Goal: Entertainment & Leisure: Consume media (video, audio)

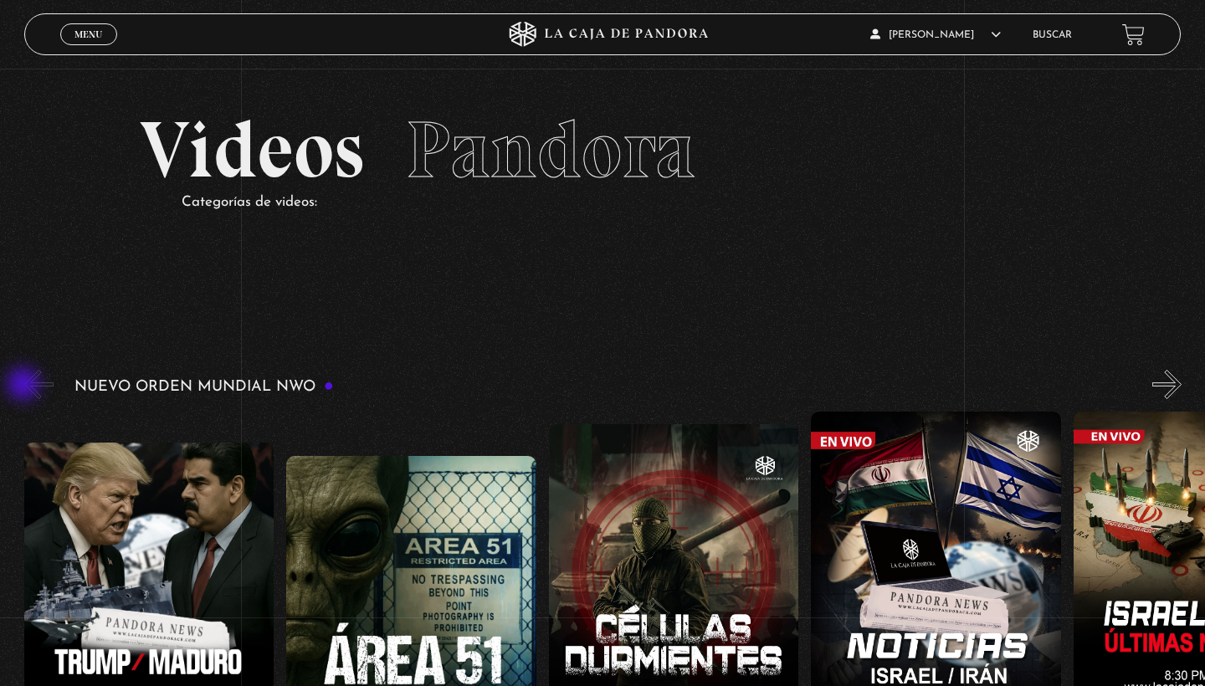
click at [25, 386] on button "«" at bounding box center [38, 384] width 29 height 29
click at [39, 385] on button "«" at bounding box center [38, 384] width 29 height 29
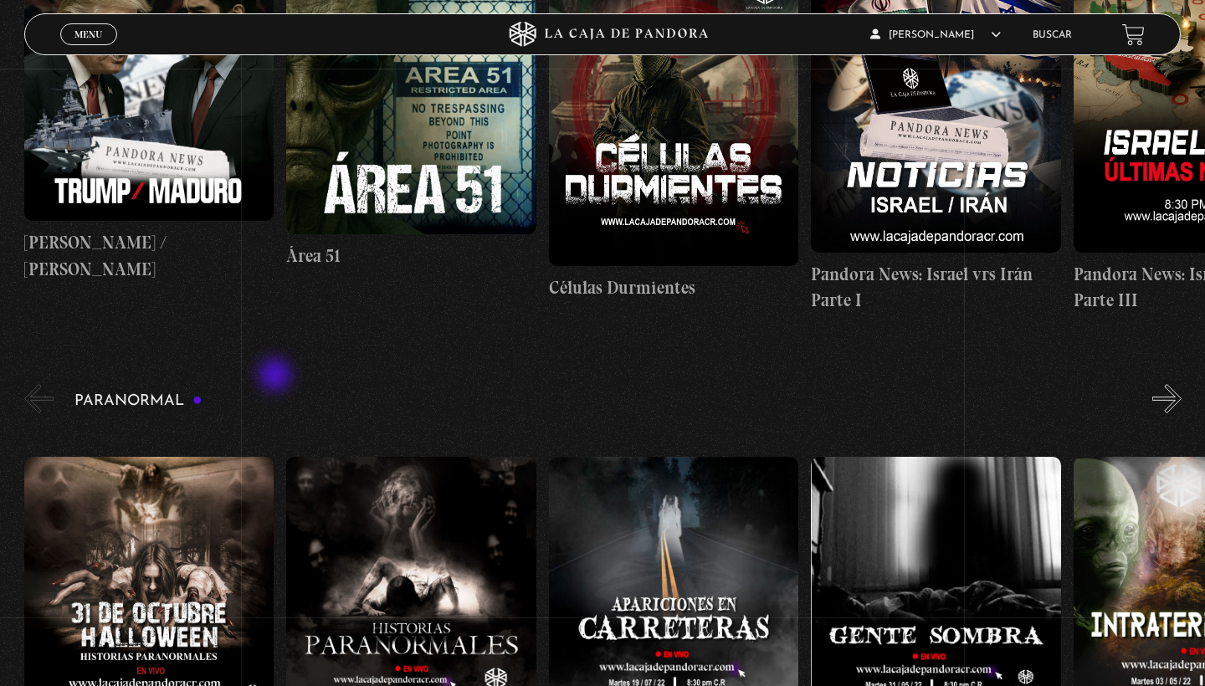
scroll to position [484, 0]
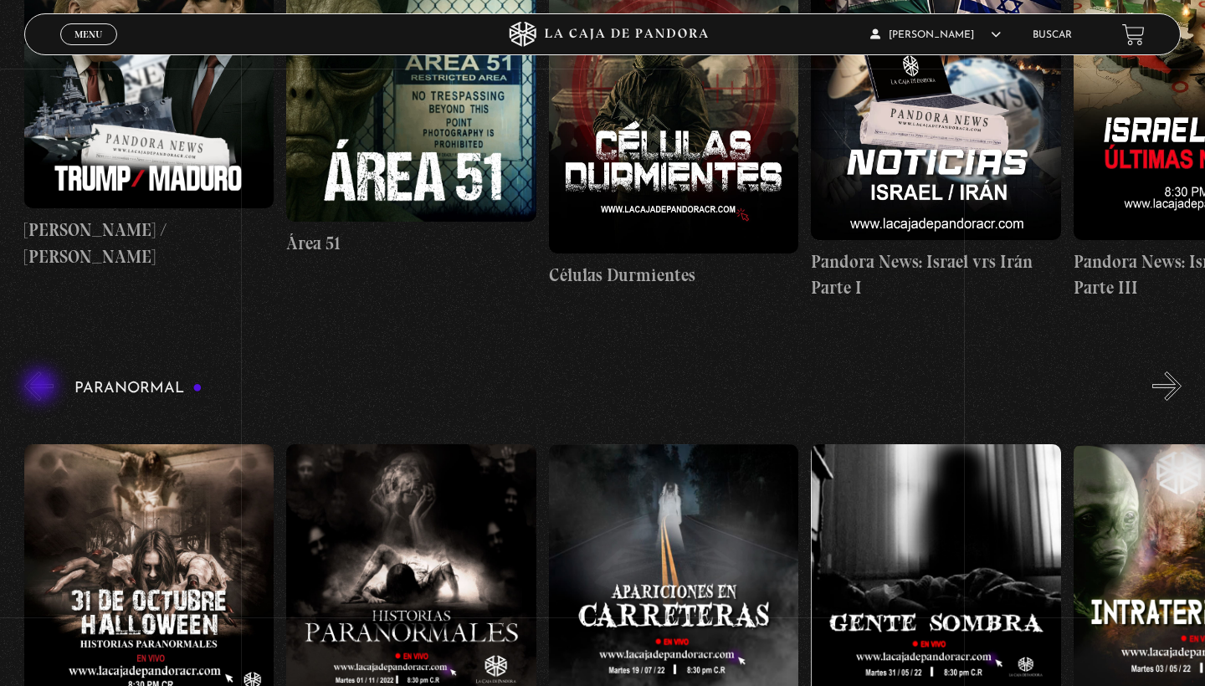
click at [42, 387] on button "«" at bounding box center [38, 386] width 29 height 29
click at [177, 392] on h3 "Paranormal" at bounding box center [138, 389] width 128 height 16
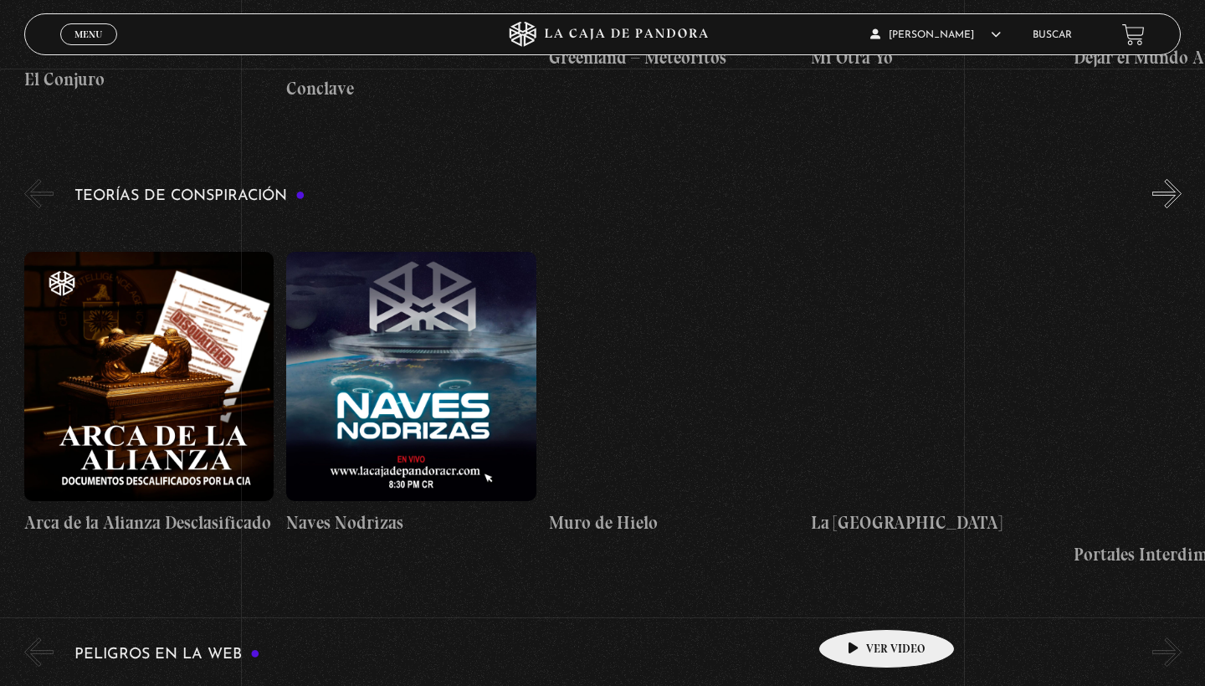
scroll to position [2545, 0]
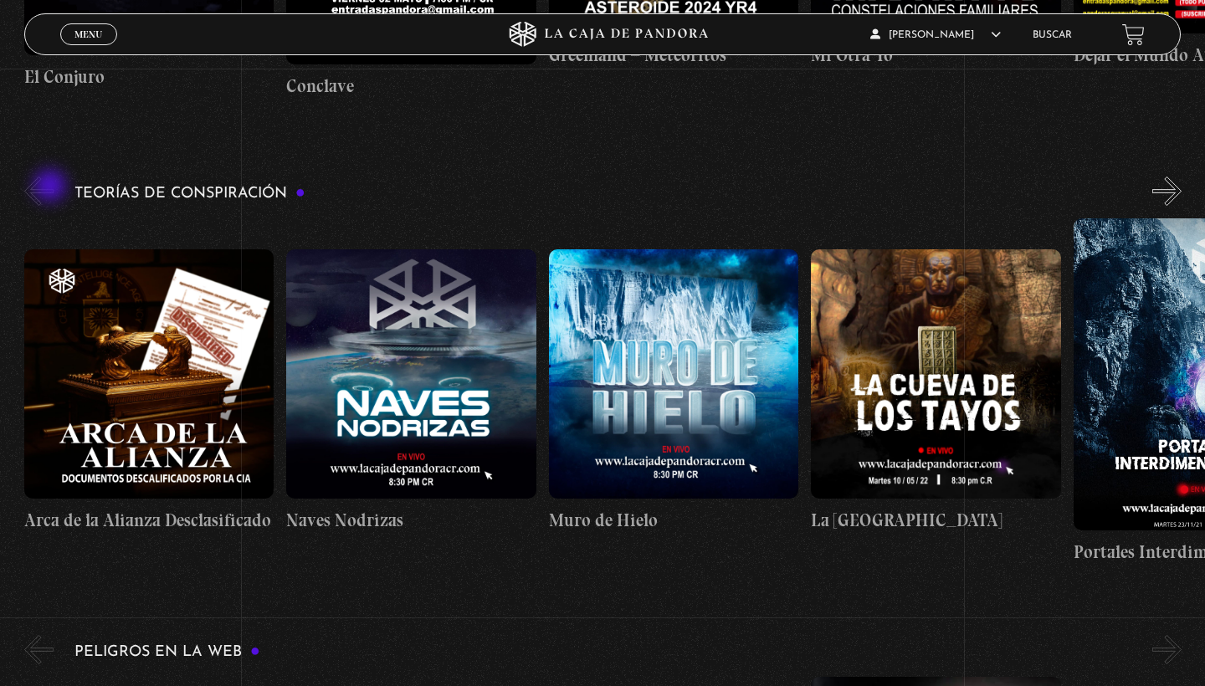
click at [52, 187] on button "«" at bounding box center [38, 191] width 29 height 29
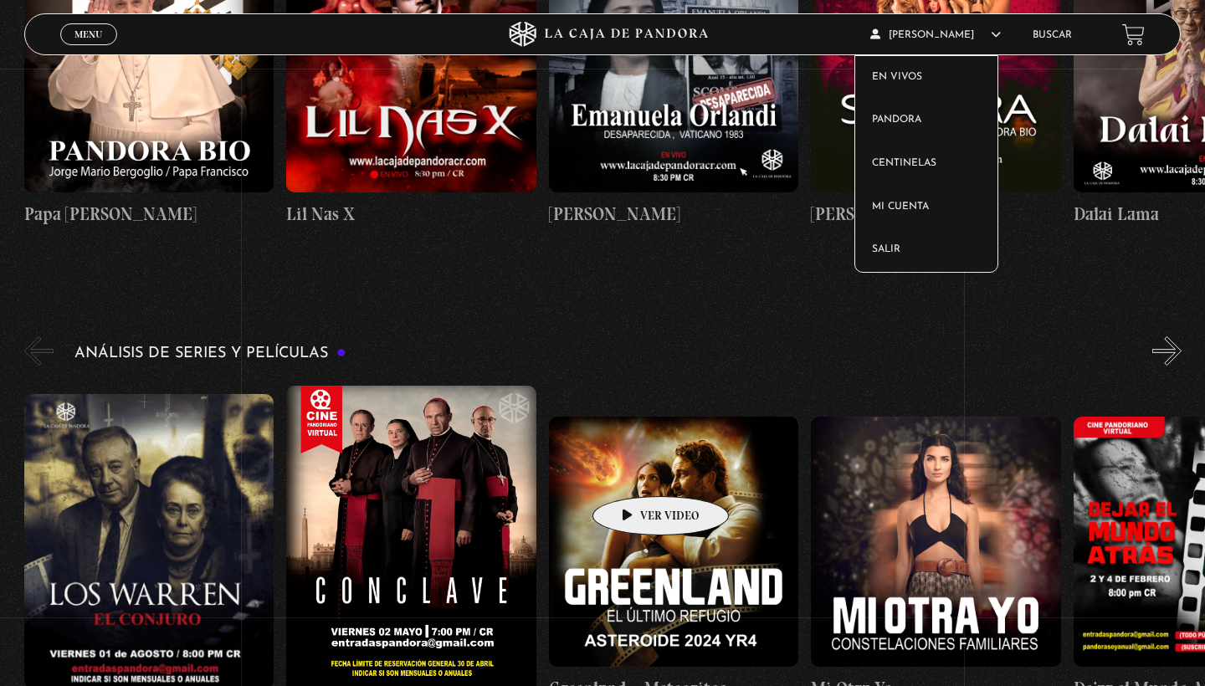
scroll to position [827, 0]
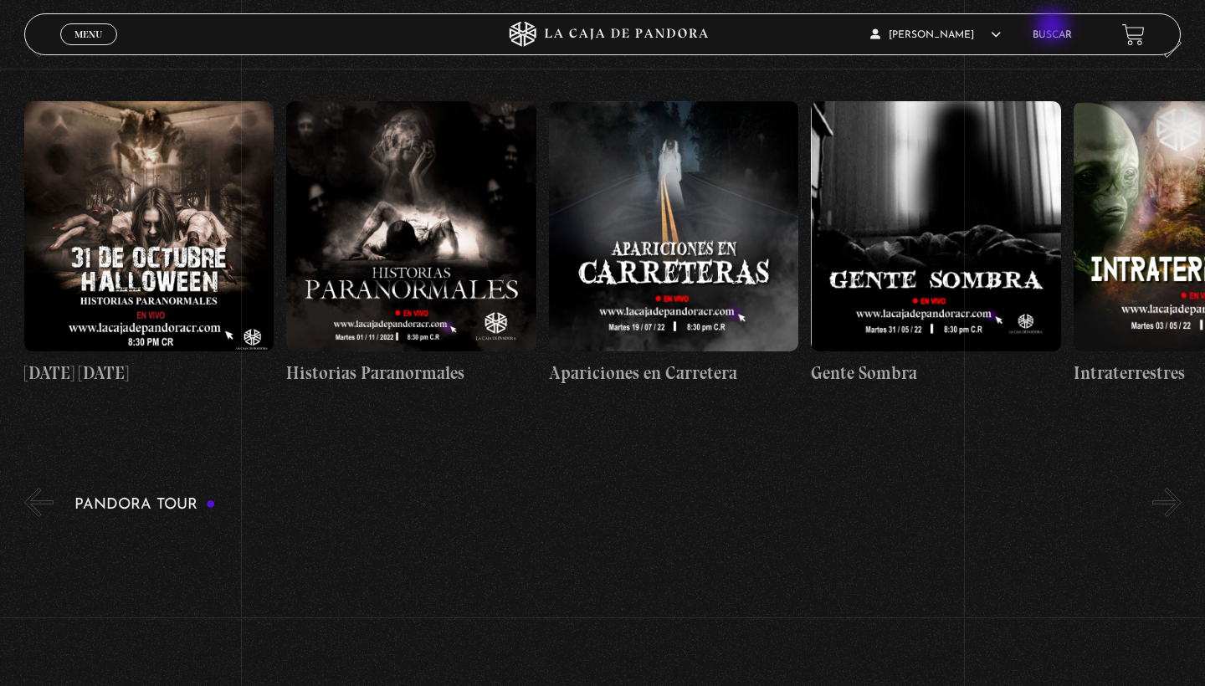
click at [1054, 28] on li "Buscar" at bounding box center [1052, 35] width 39 height 26
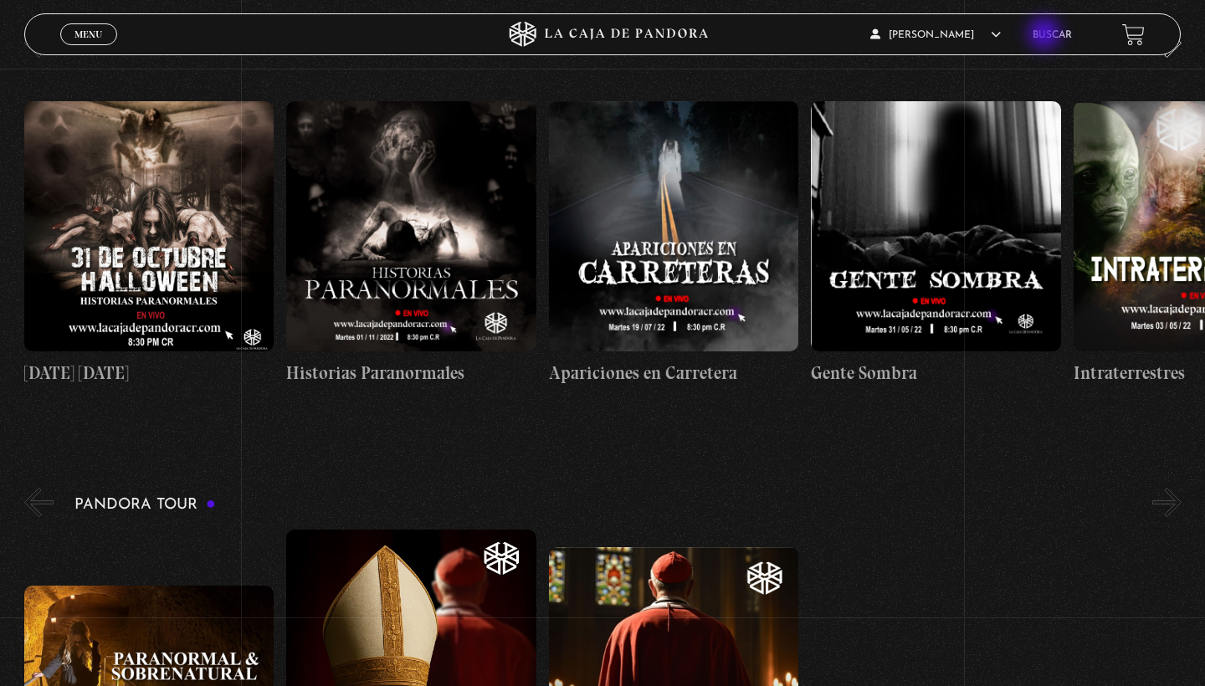
click at [1046, 35] on link "Buscar" at bounding box center [1052, 35] width 39 height 10
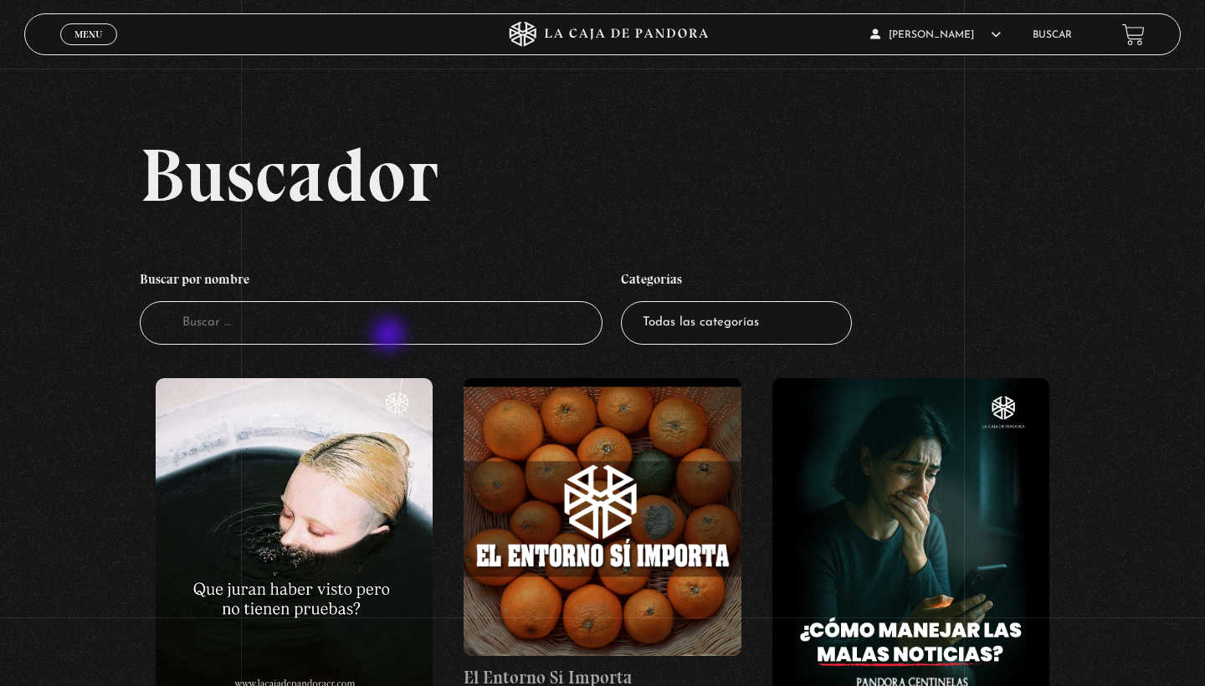
click at [391, 336] on input "Buscador" at bounding box center [371, 323] width 463 height 44
type input "3I A"
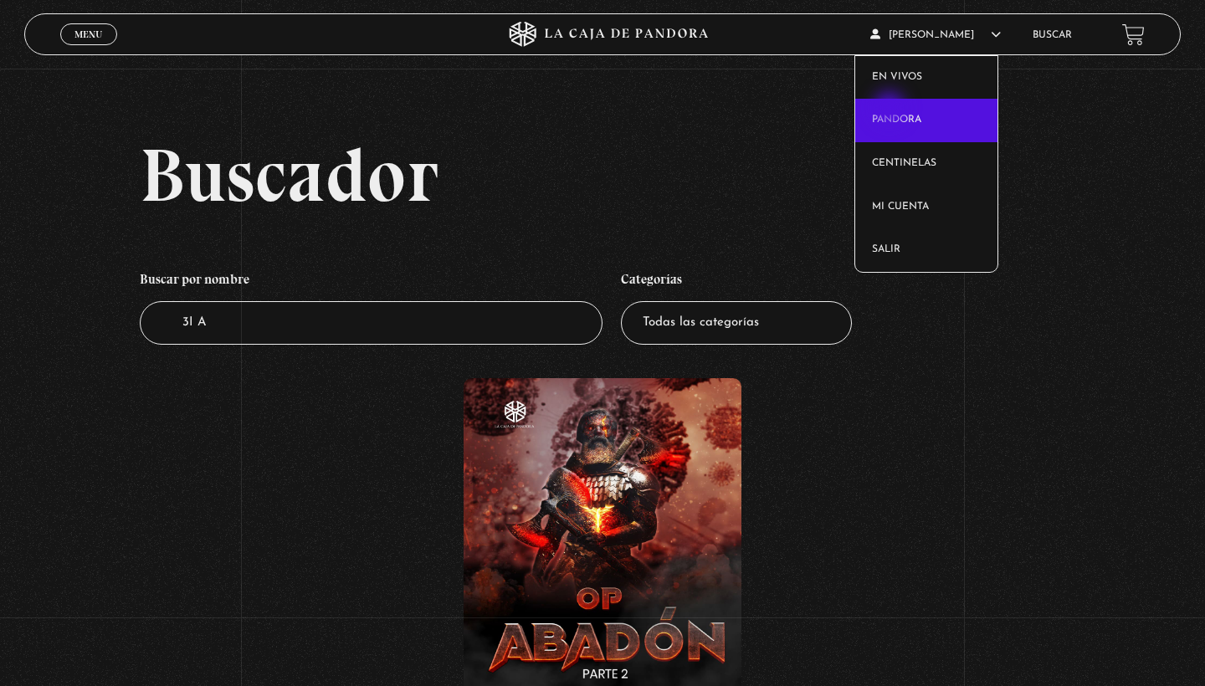
click at [891, 110] on link "Pandora" at bounding box center [926, 121] width 143 height 44
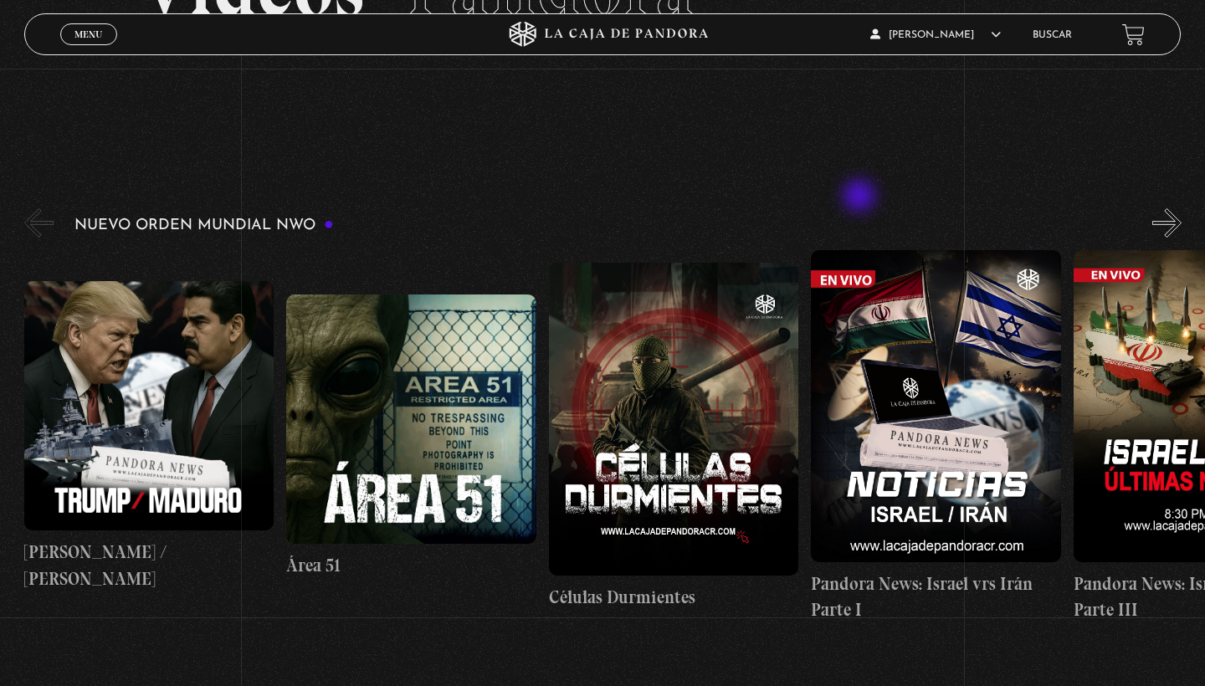
scroll to position [159, 0]
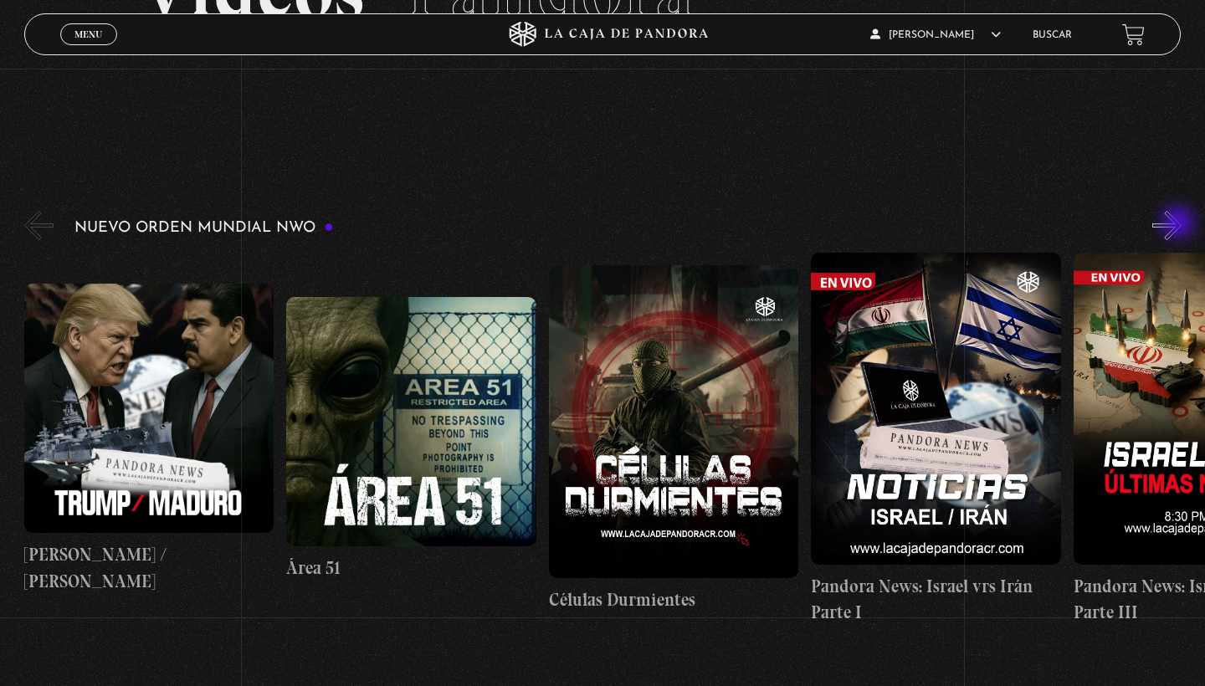
click at [1180, 224] on button "»" at bounding box center [1166, 225] width 29 height 29
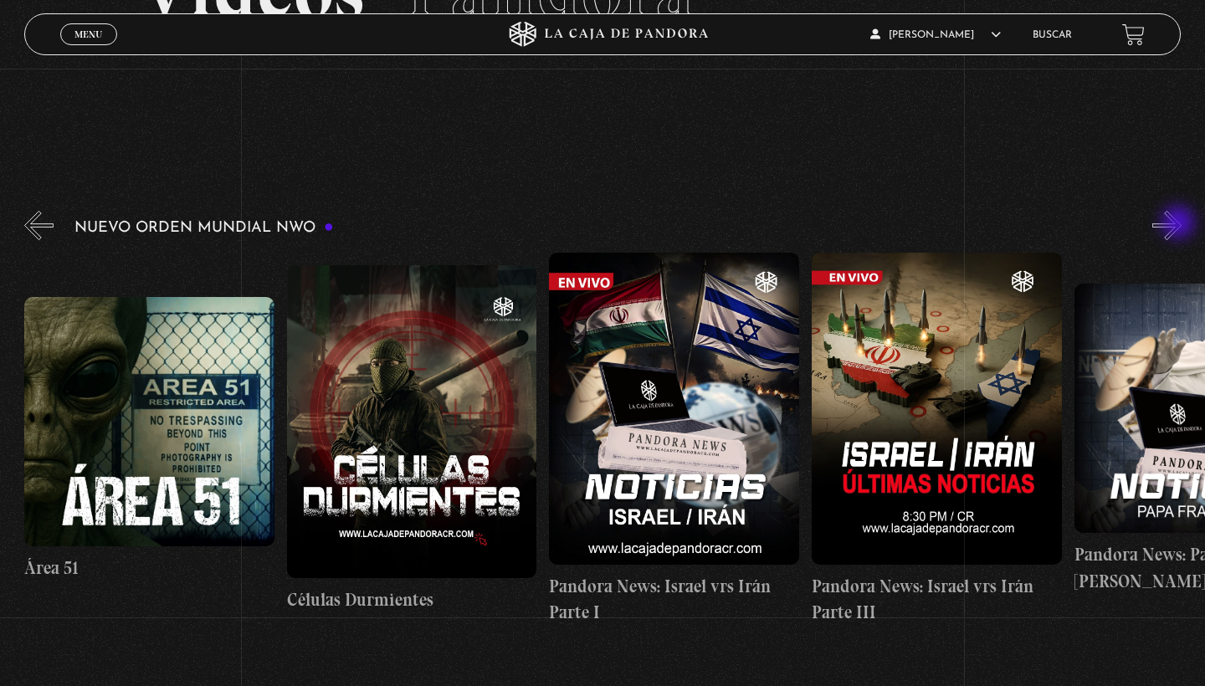
click at [1180, 224] on button "»" at bounding box center [1166, 225] width 29 height 29
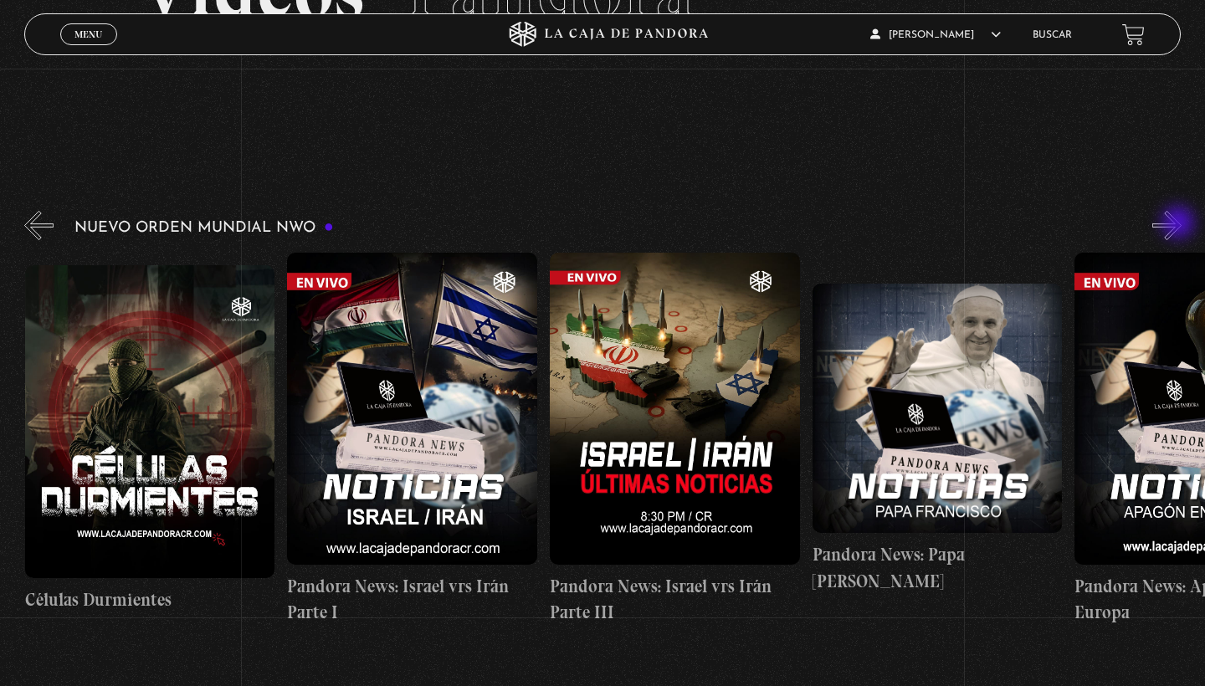
click at [1180, 224] on button "»" at bounding box center [1166, 225] width 29 height 29
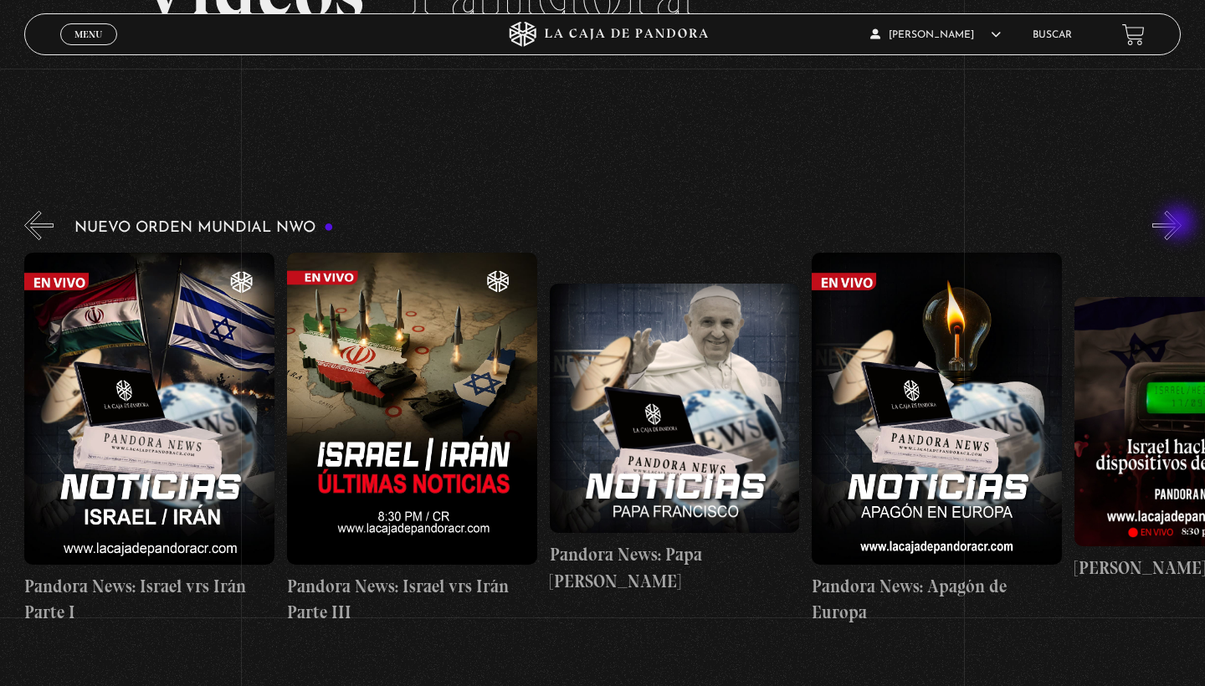
click at [1180, 224] on button "»" at bounding box center [1166, 225] width 29 height 29
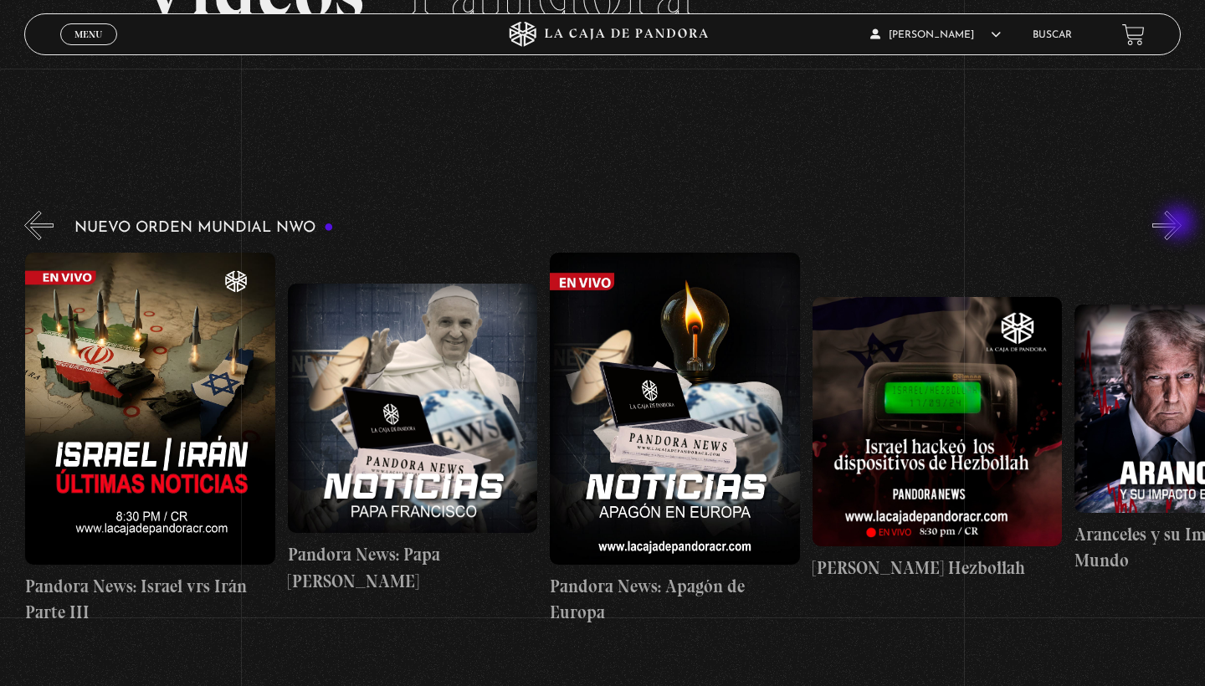
click at [1180, 224] on button "»" at bounding box center [1166, 225] width 29 height 29
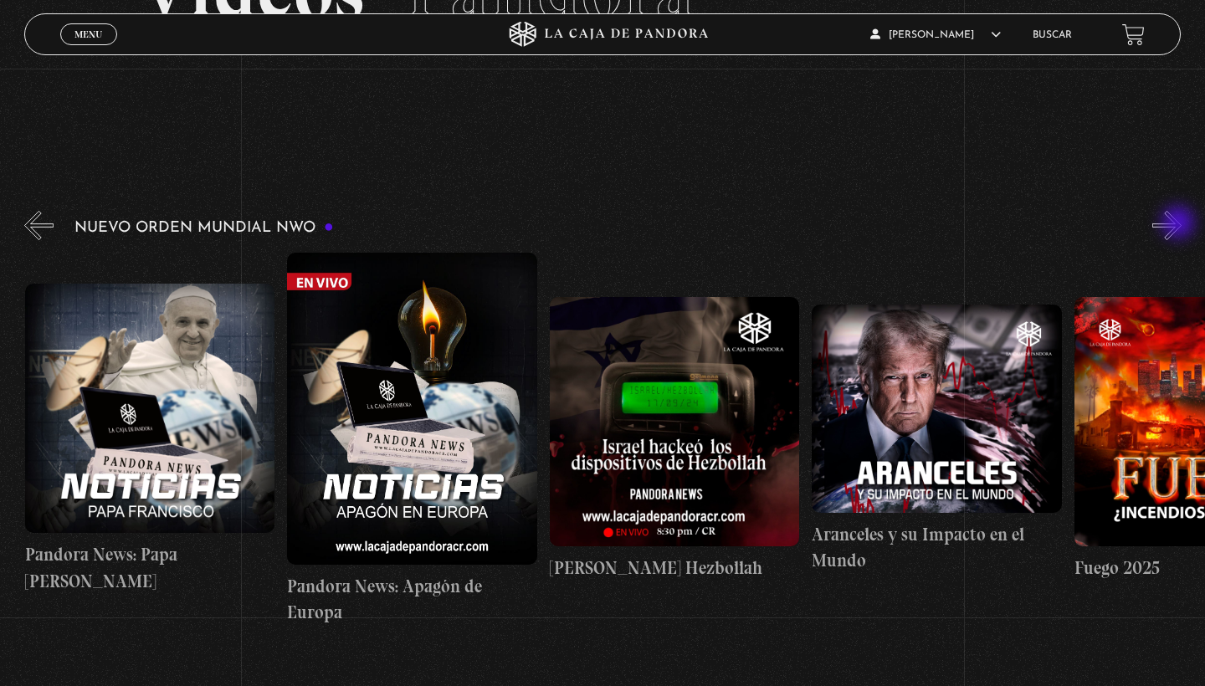
click at [1180, 224] on button "»" at bounding box center [1166, 225] width 29 height 29
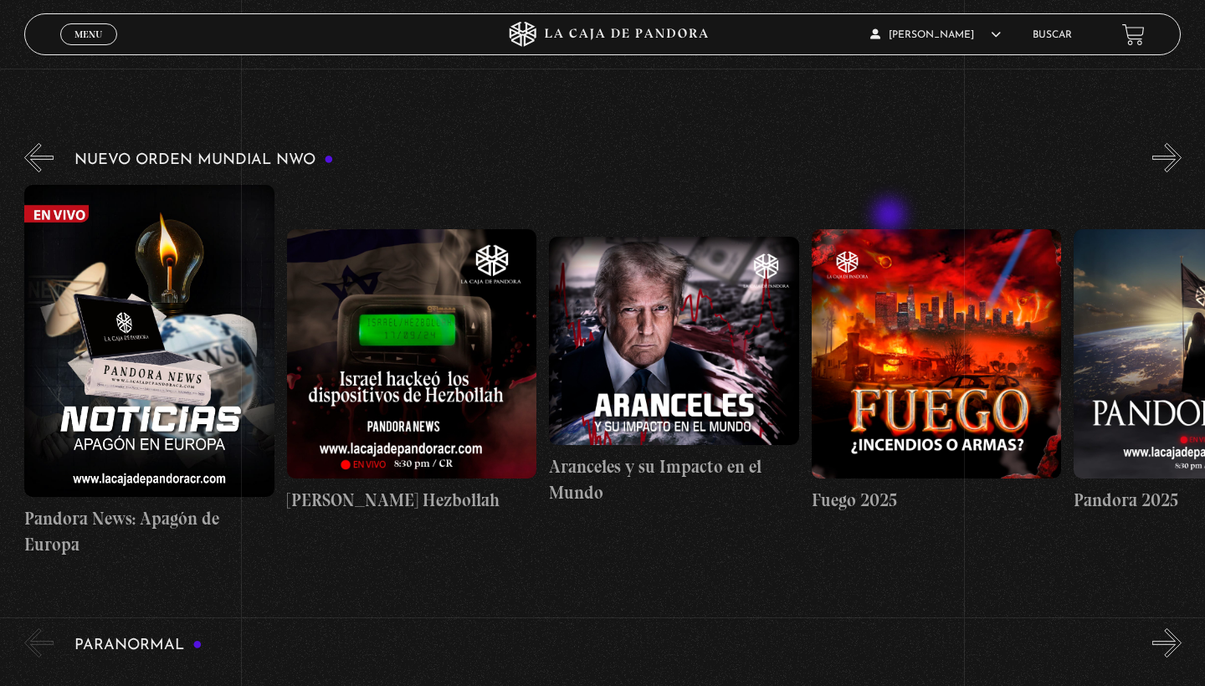
scroll to position [228, 0]
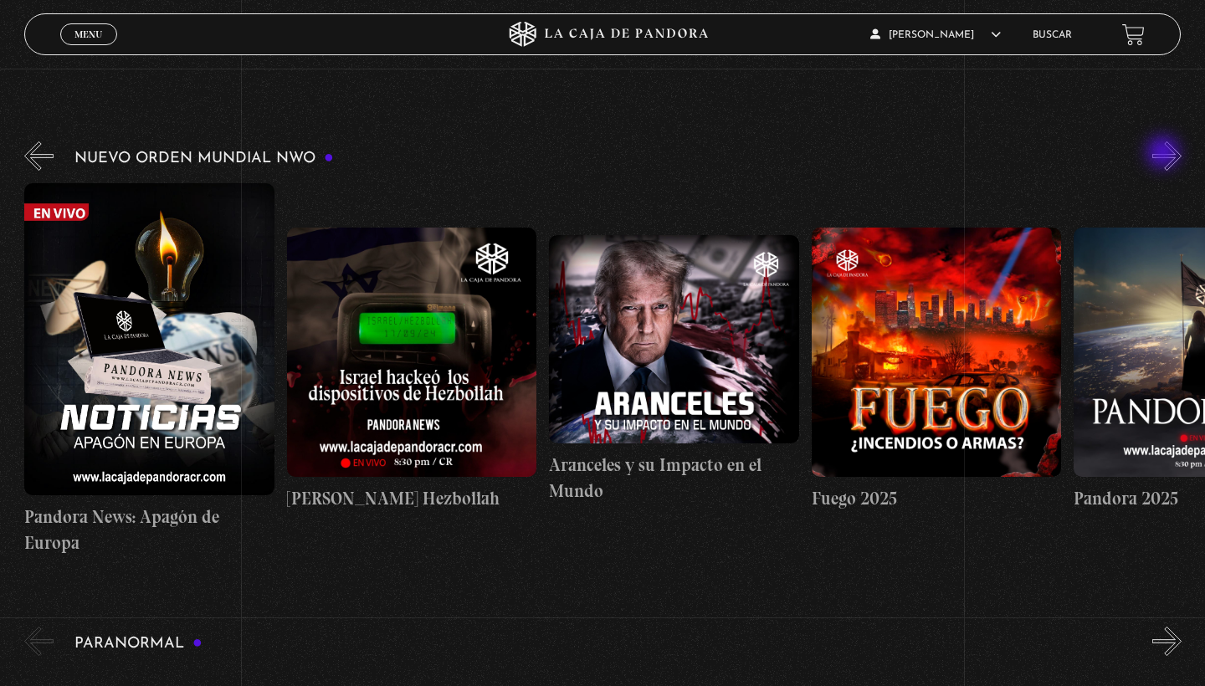
click at [1165, 154] on button "»" at bounding box center [1166, 155] width 29 height 29
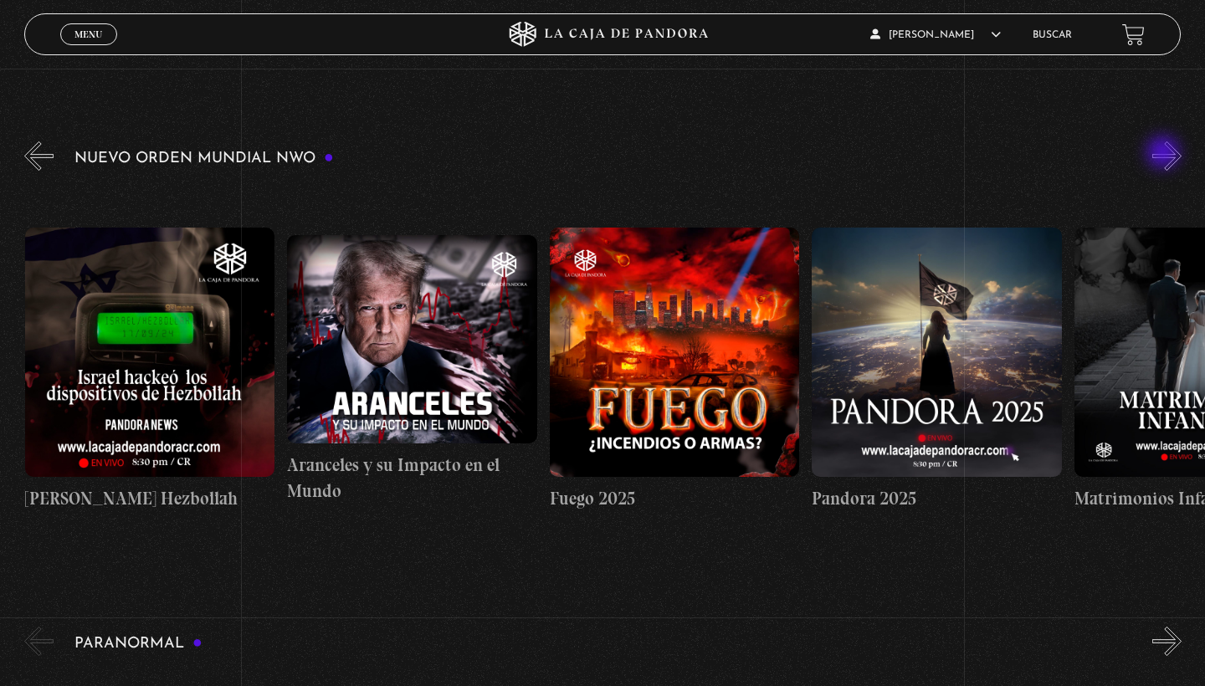
click at [1165, 154] on button "»" at bounding box center [1166, 155] width 29 height 29
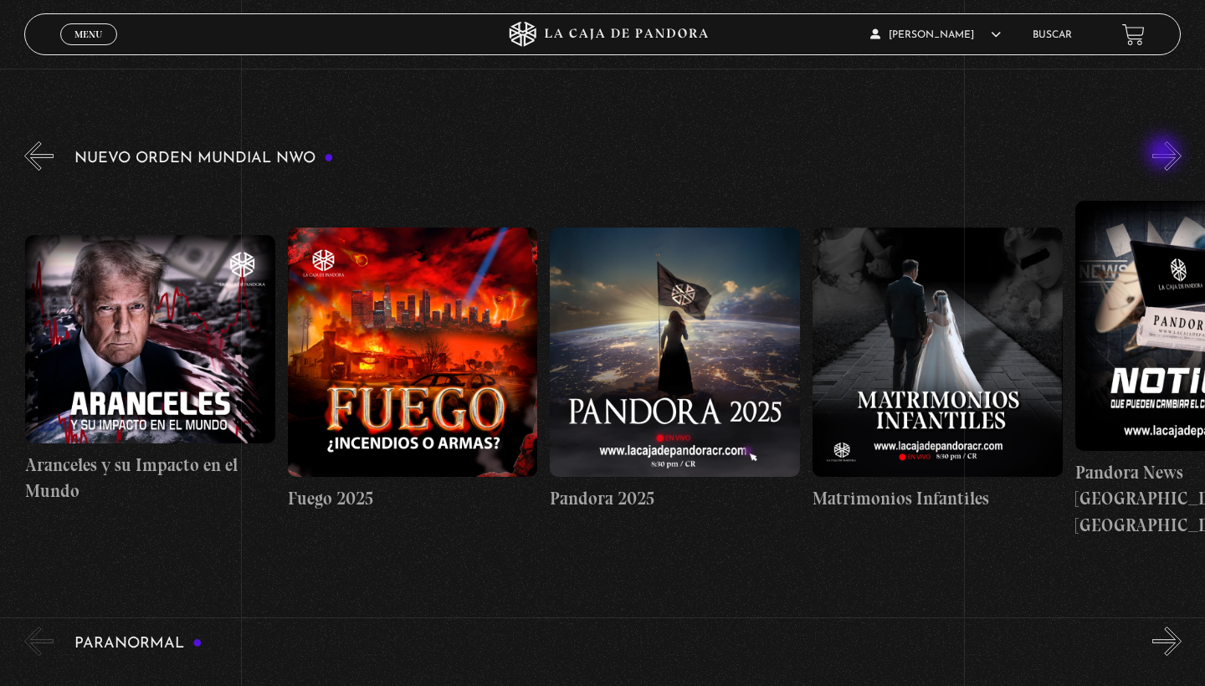
click at [1165, 154] on button "»" at bounding box center [1166, 155] width 29 height 29
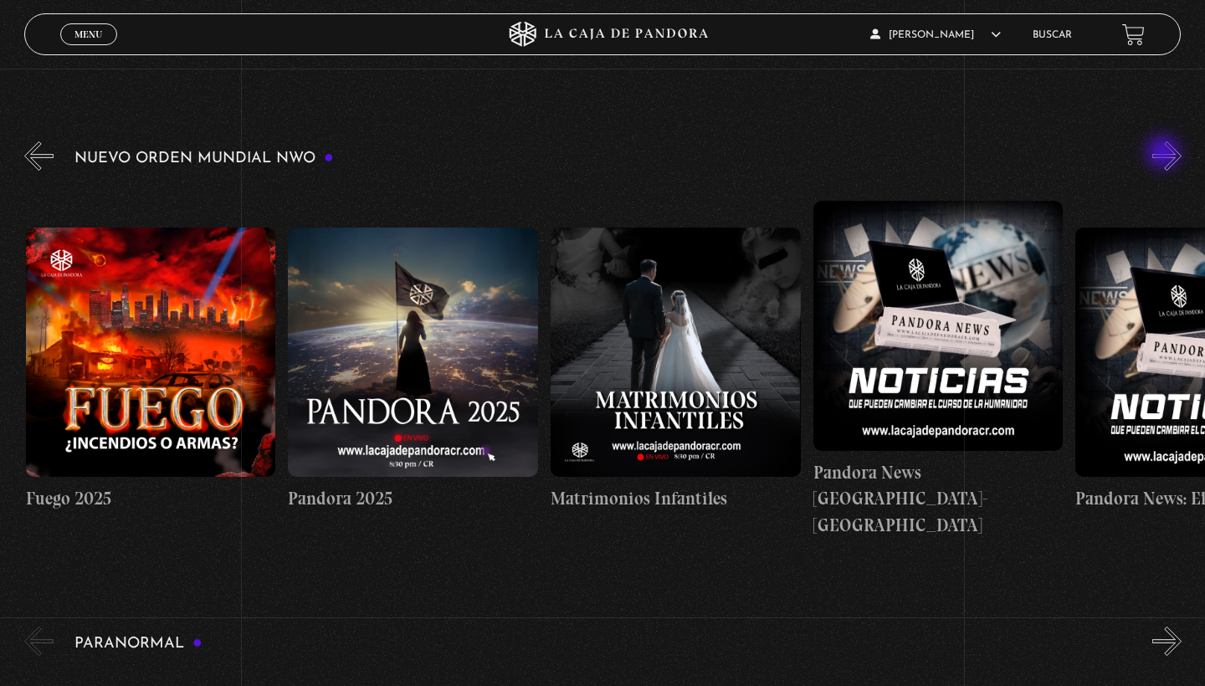
click at [1165, 154] on button "»" at bounding box center [1166, 155] width 29 height 29
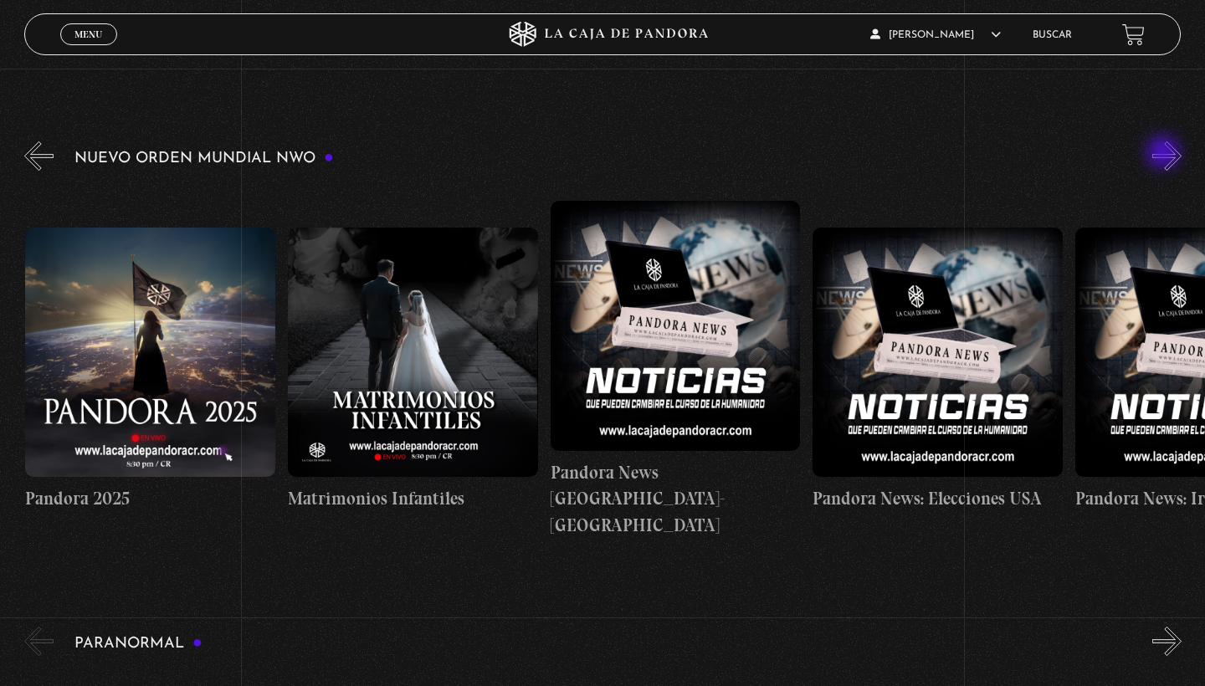
click at [1165, 154] on button "»" at bounding box center [1166, 155] width 29 height 29
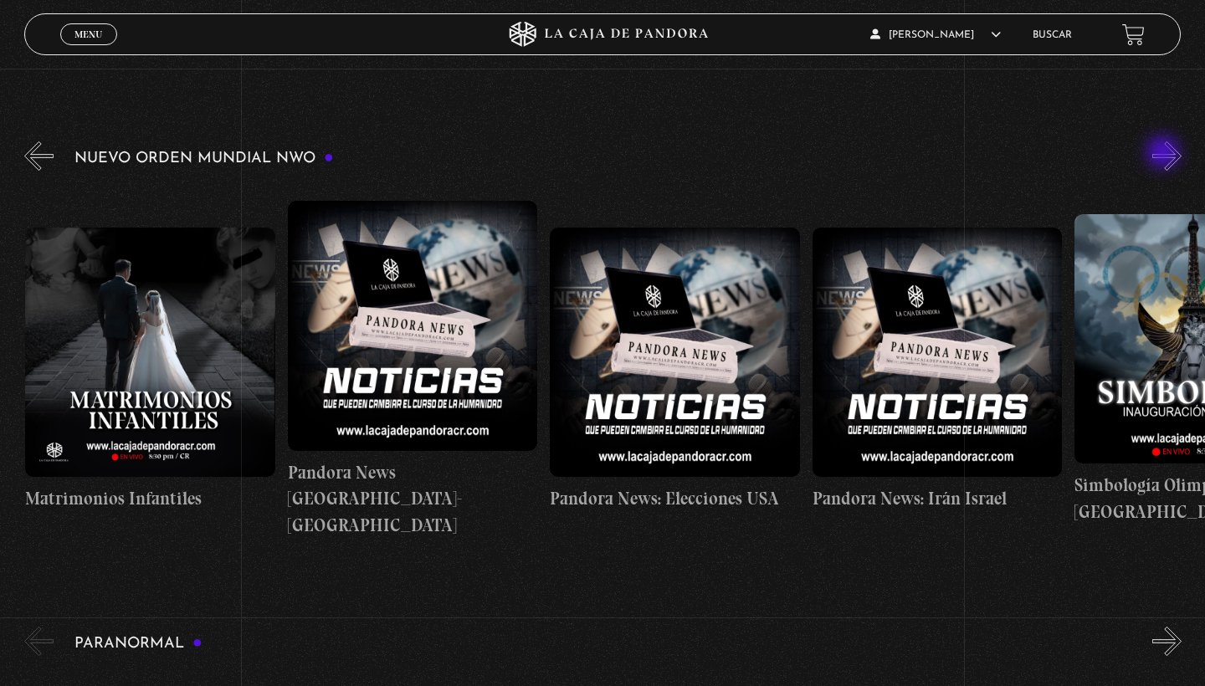
scroll to position [0, 2886]
click at [1165, 154] on button "»" at bounding box center [1166, 155] width 29 height 29
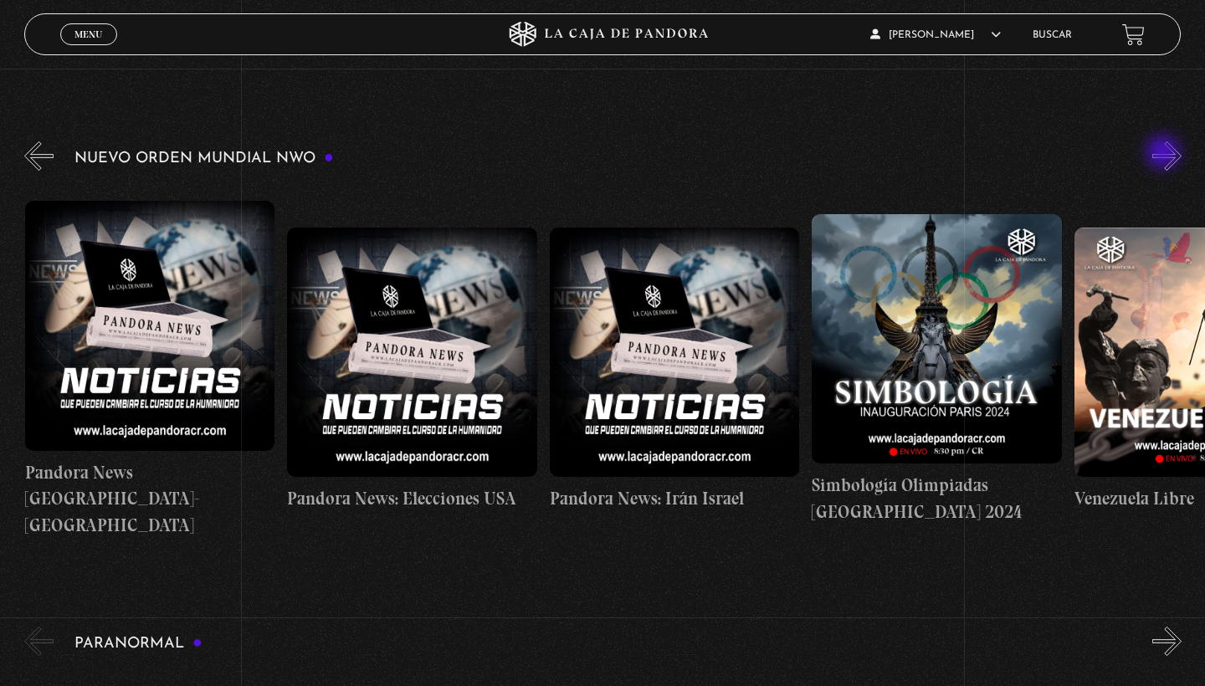
click at [1165, 154] on button "»" at bounding box center [1166, 155] width 29 height 29
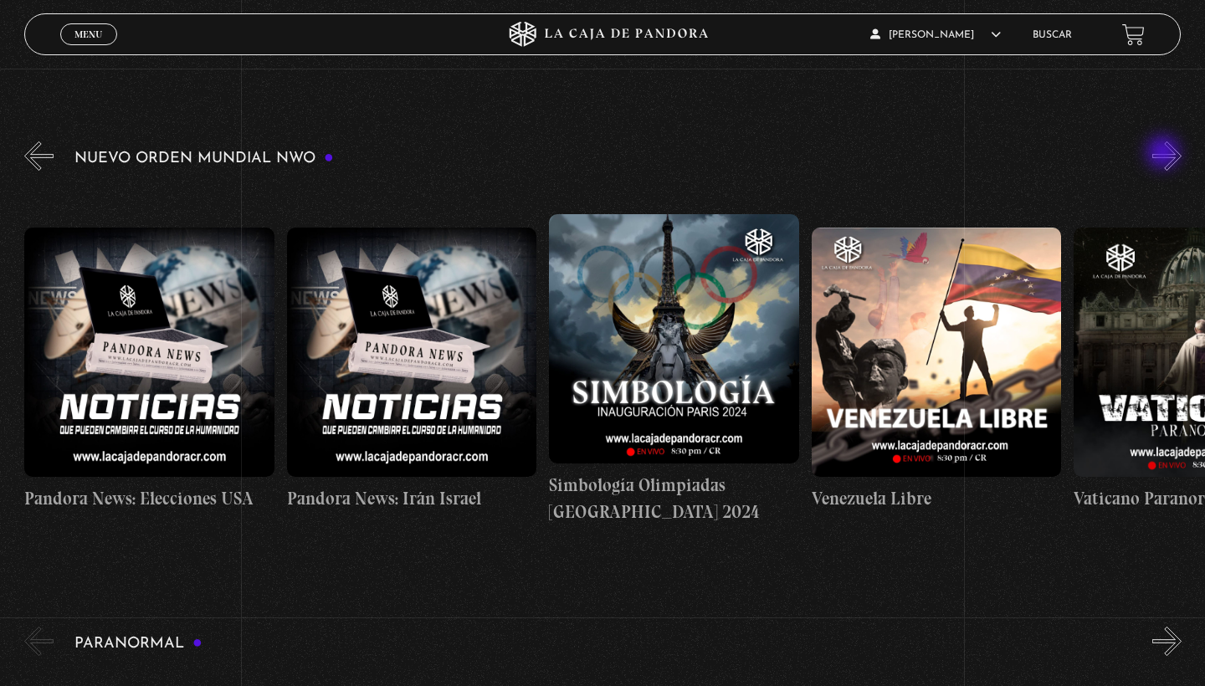
click at [1165, 154] on button "»" at bounding box center [1166, 155] width 29 height 29
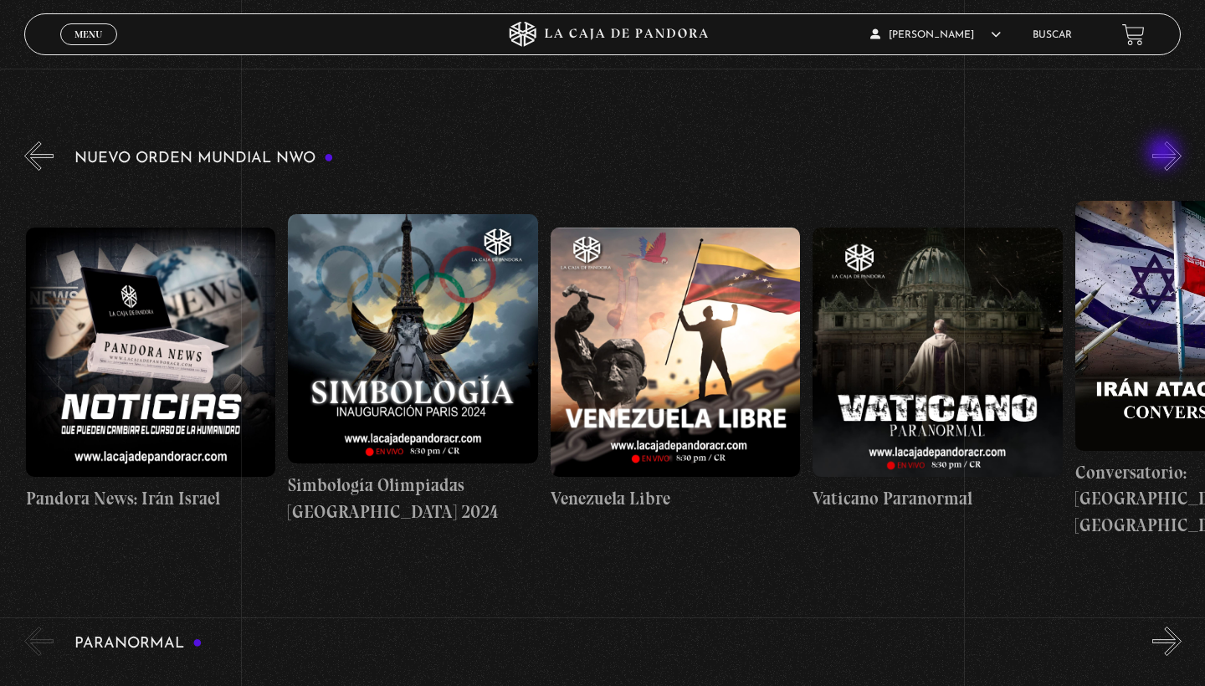
scroll to position [0, 3673]
click at [1165, 154] on button "»" at bounding box center [1166, 155] width 29 height 29
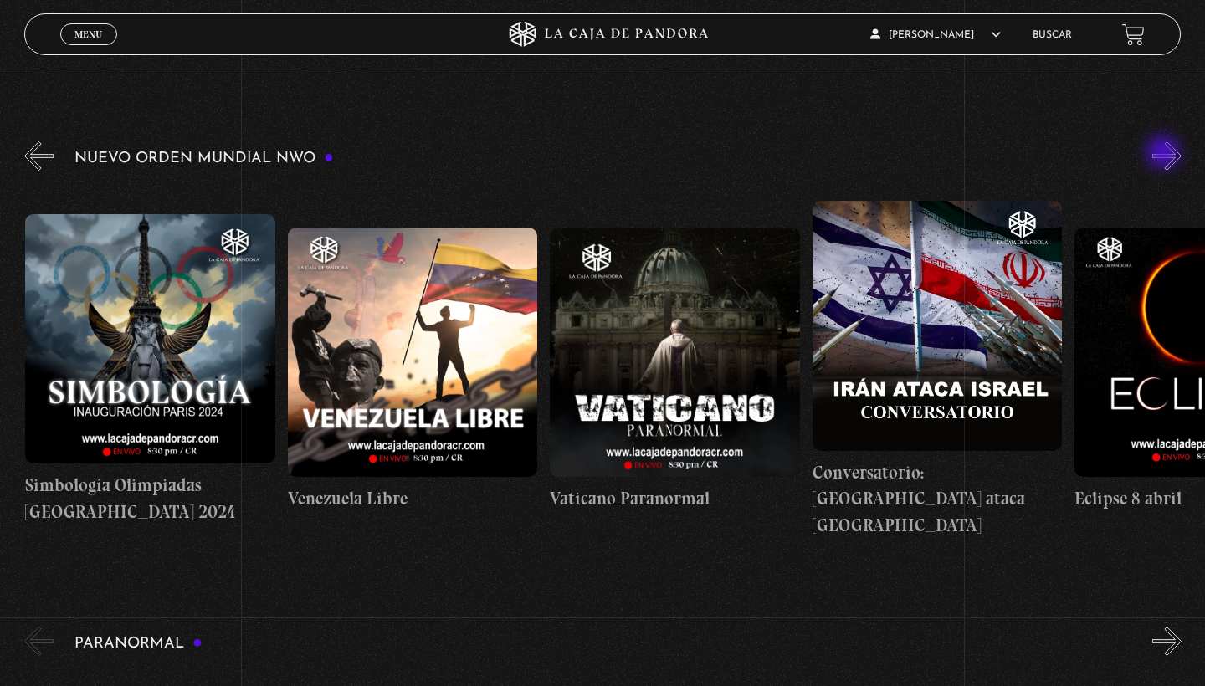
click at [1165, 154] on button "»" at bounding box center [1166, 155] width 29 height 29
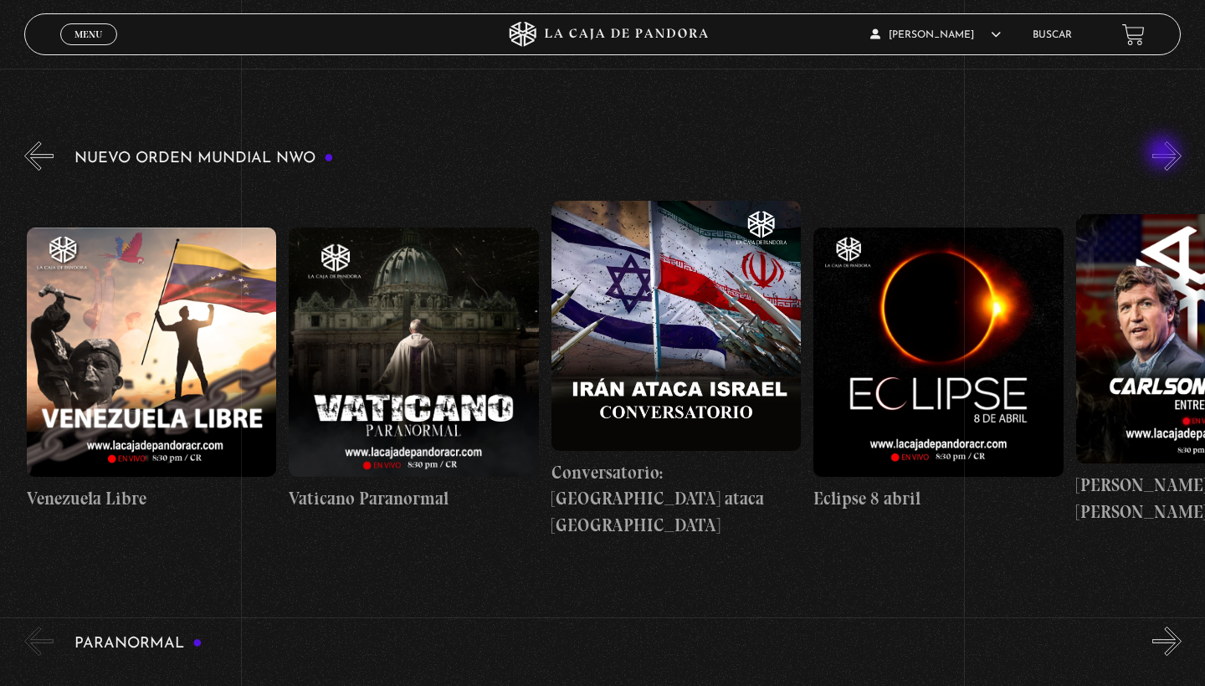
click at [1165, 154] on button "»" at bounding box center [1166, 155] width 29 height 29
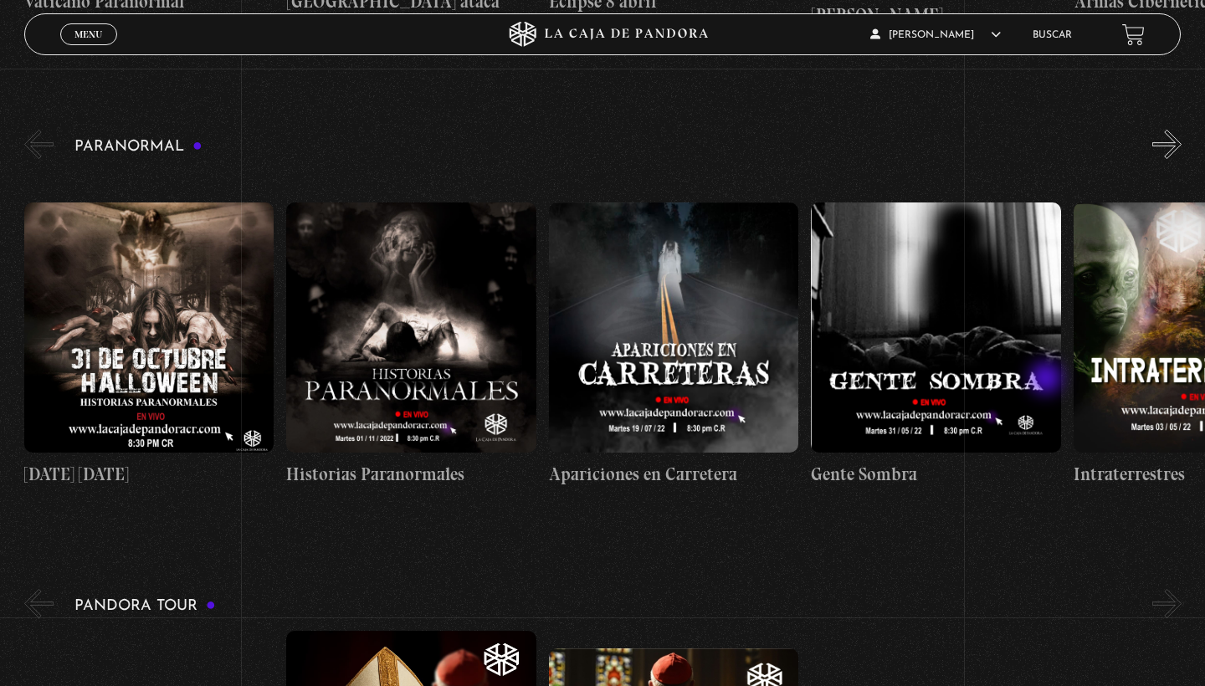
scroll to position [726, 0]
click at [1172, 152] on button "»" at bounding box center [1166, 143] width 29 height 29
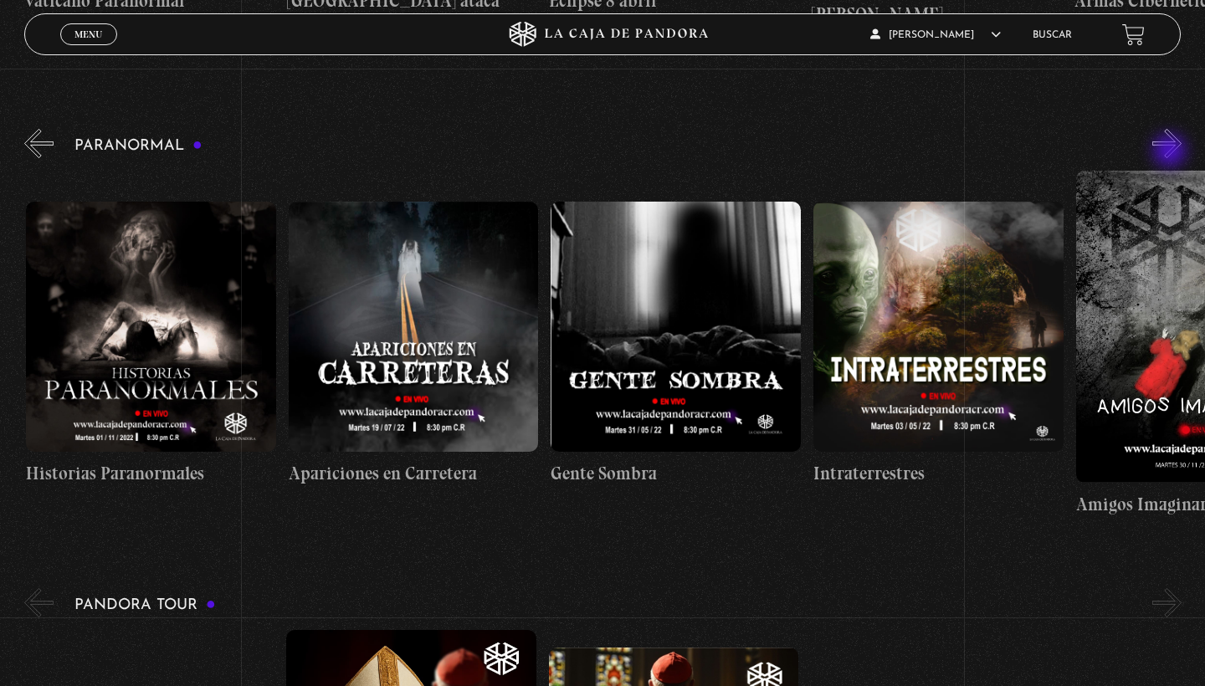
click at [1172, 152] on button "»" at bounding box center [1166, 143] width 29 height 29
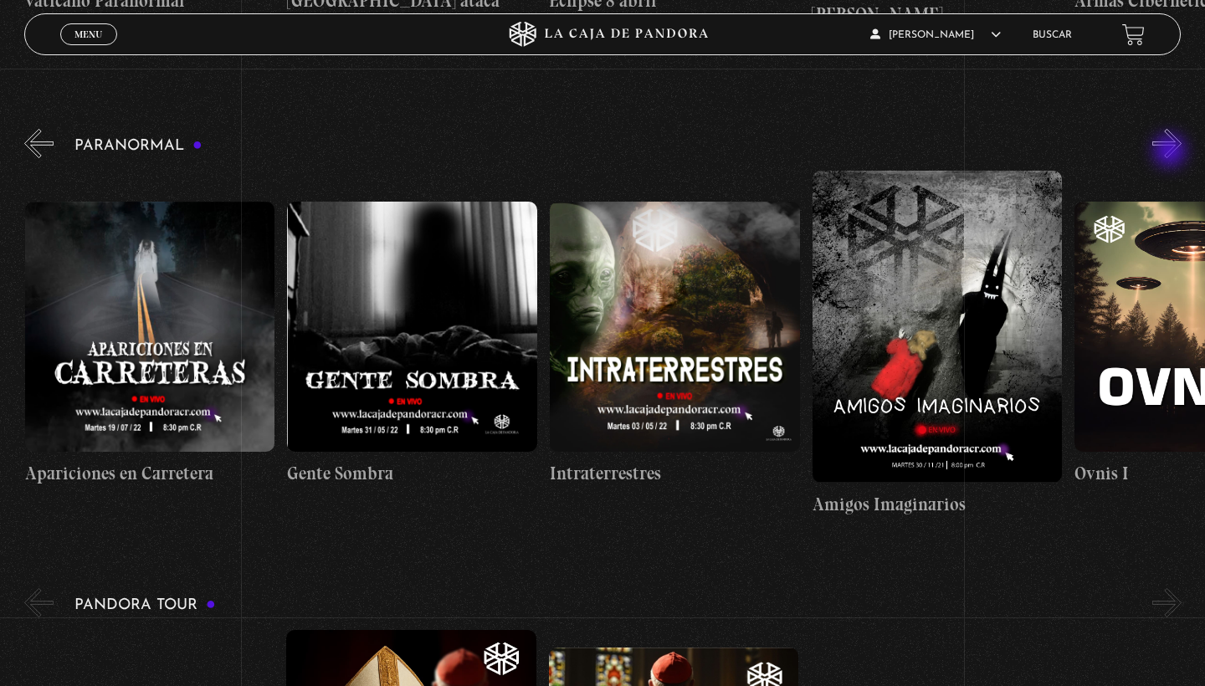
click at [1172, 152] on button "»" at bounding box center [1166, 143] width 29 height 29
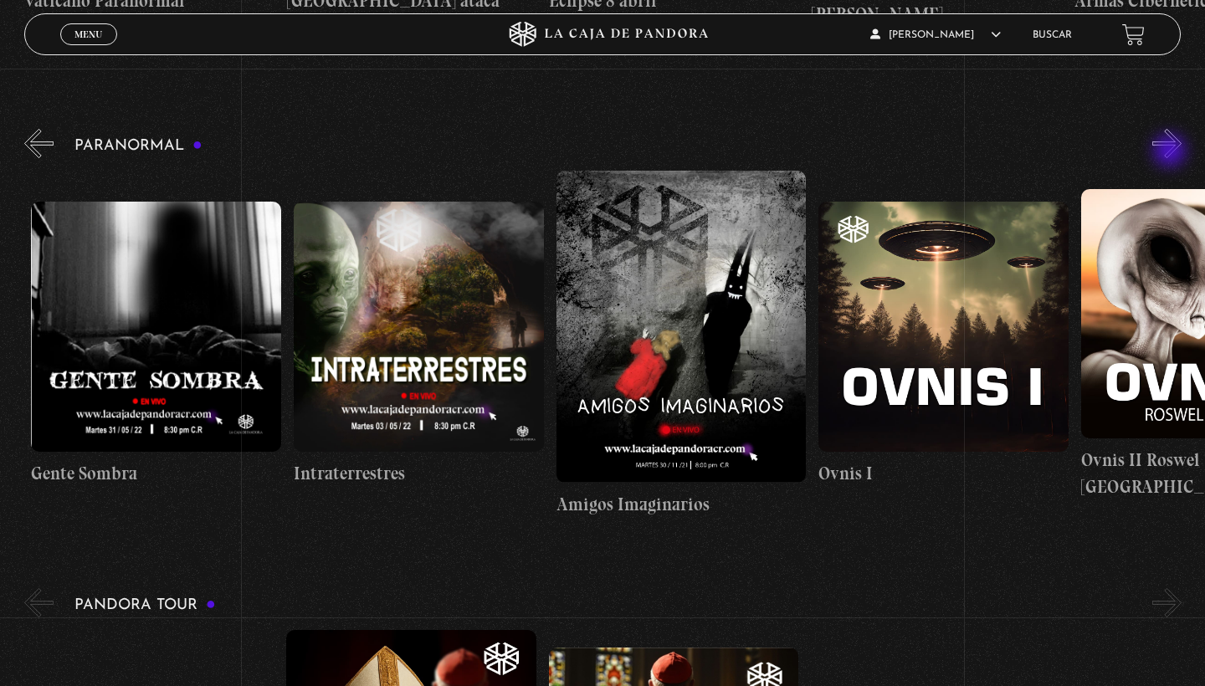
click at [1172, 152] on button "»" at bounding box center [1166, 143] width 29 height 29
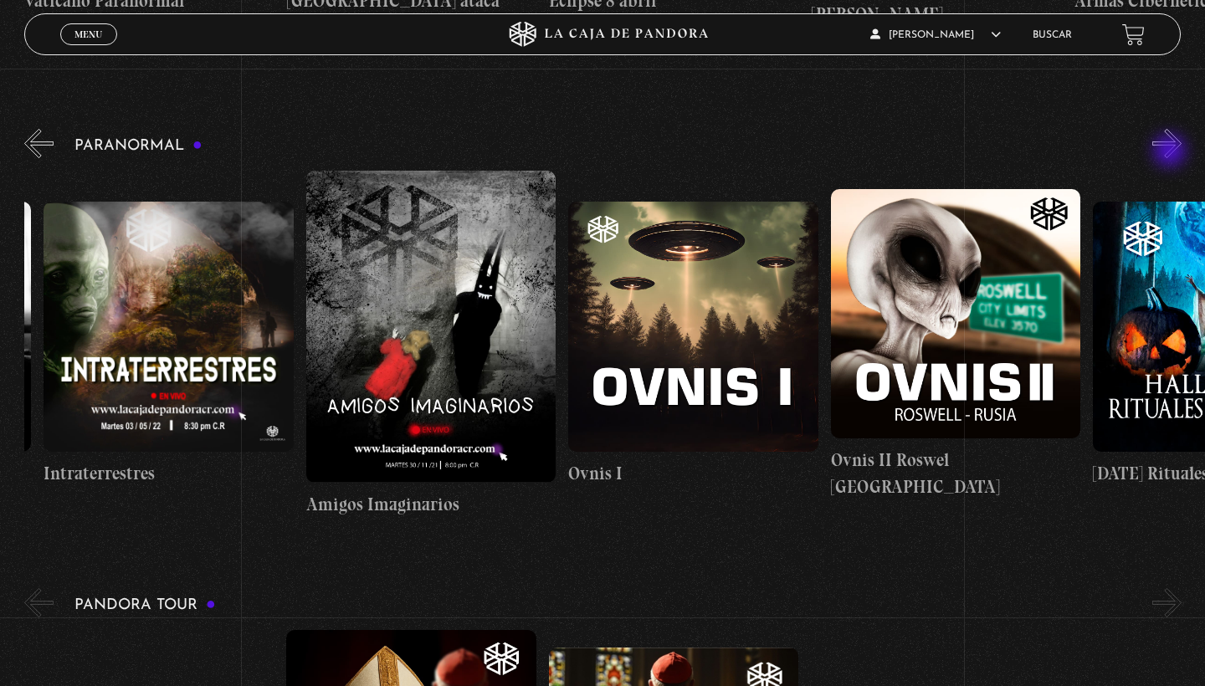
click at [1172, 152] on button "»" at bounding box center [1166, 143] width 29 height 29
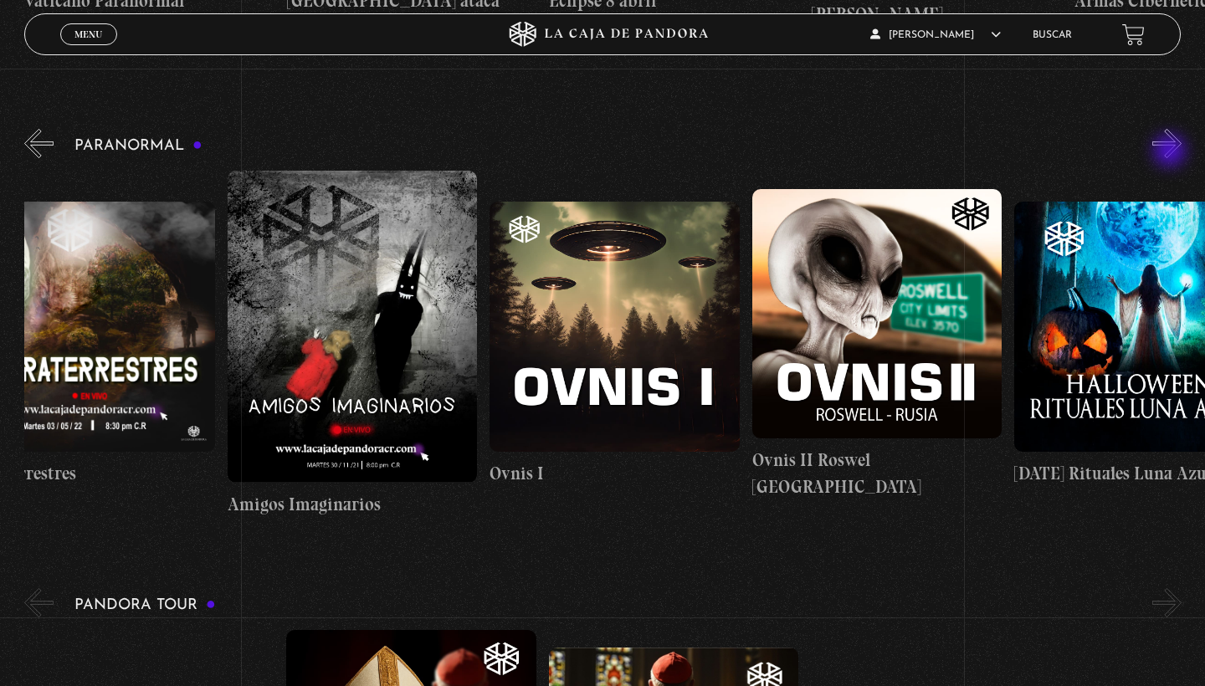
click at [1172, 152] on button "»" at bounding box center [1166, 143] width 29 height 29
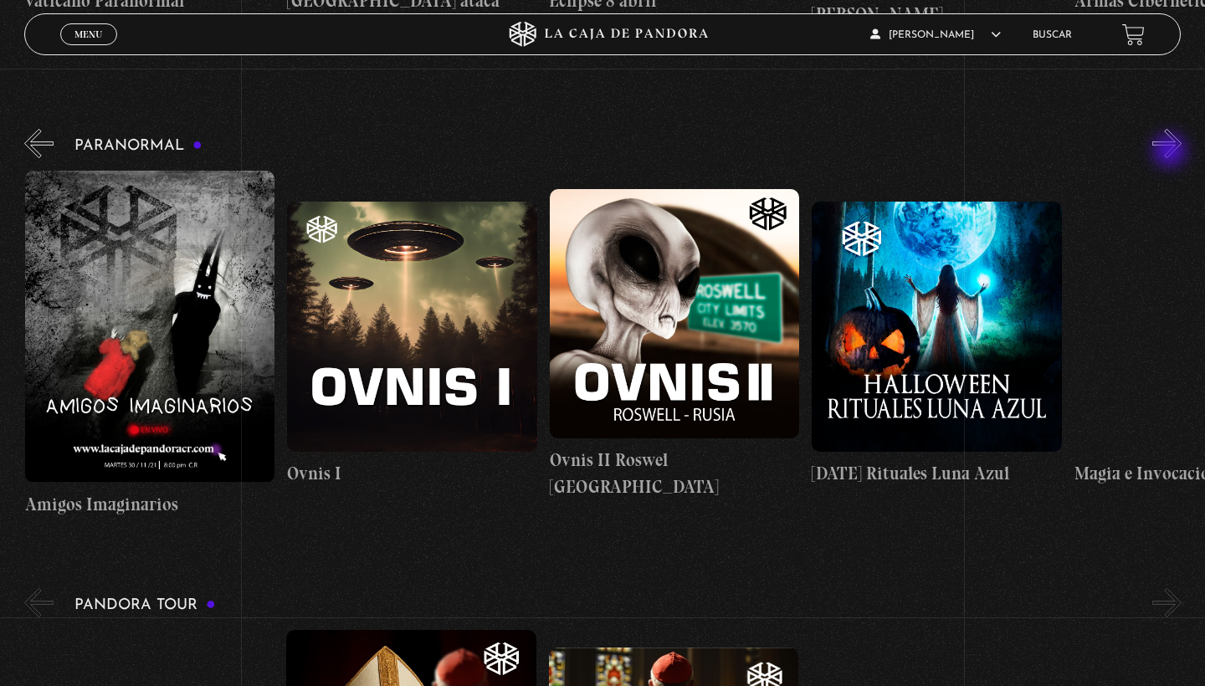
click at [1172, 152] on button "»" at bounding box center [1166, 143] width 29 height 29
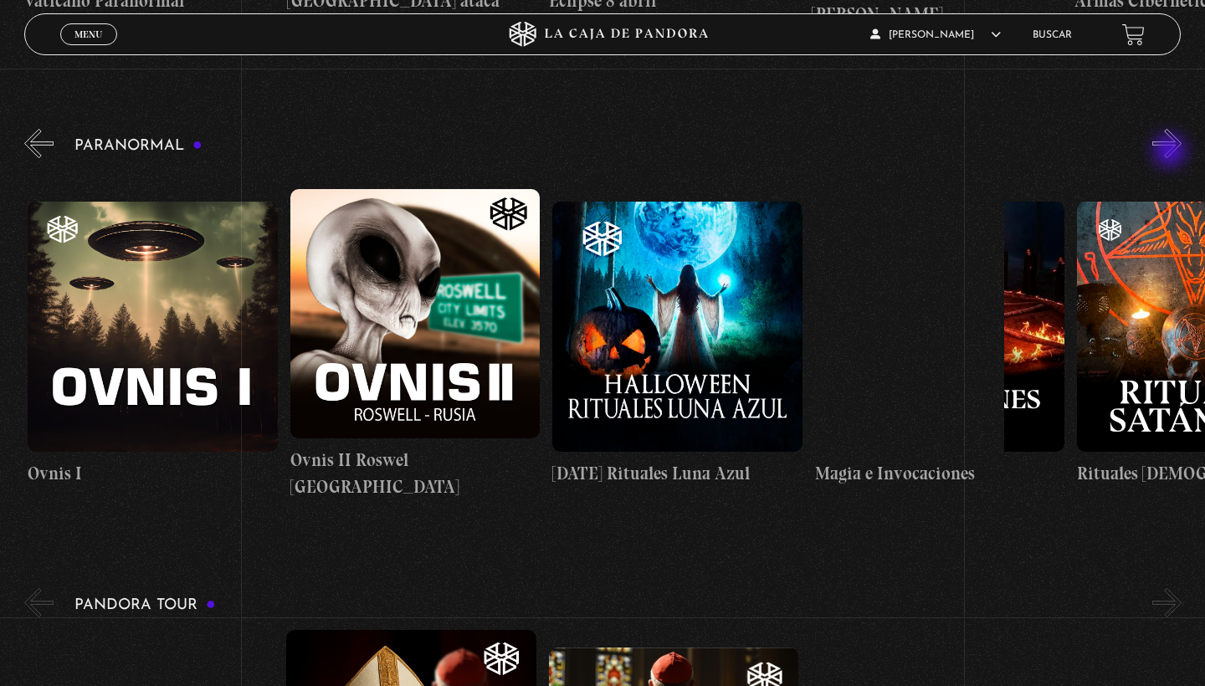
click at [1172, 152] on button "»" at bounding box center [1166, 143] width 29 height 29
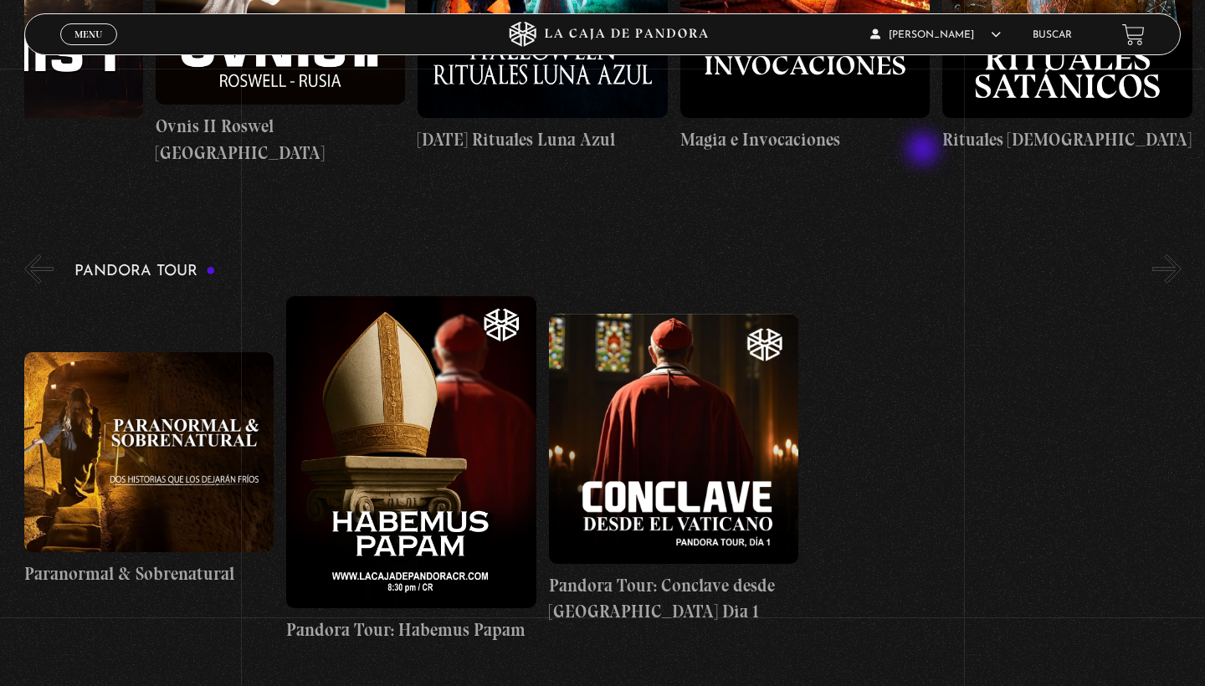
scroll to position [1141, 0]
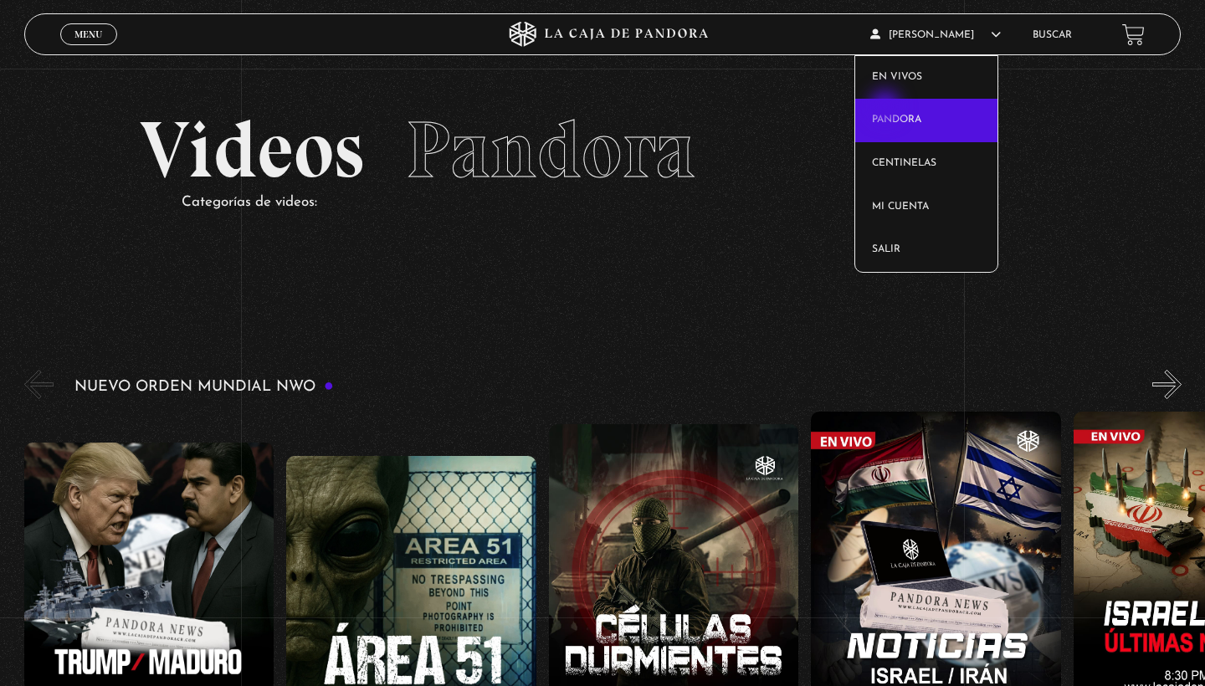
click at [887, 108] on link "Pandora" at bounding box center [926, 121] width 143 height 44
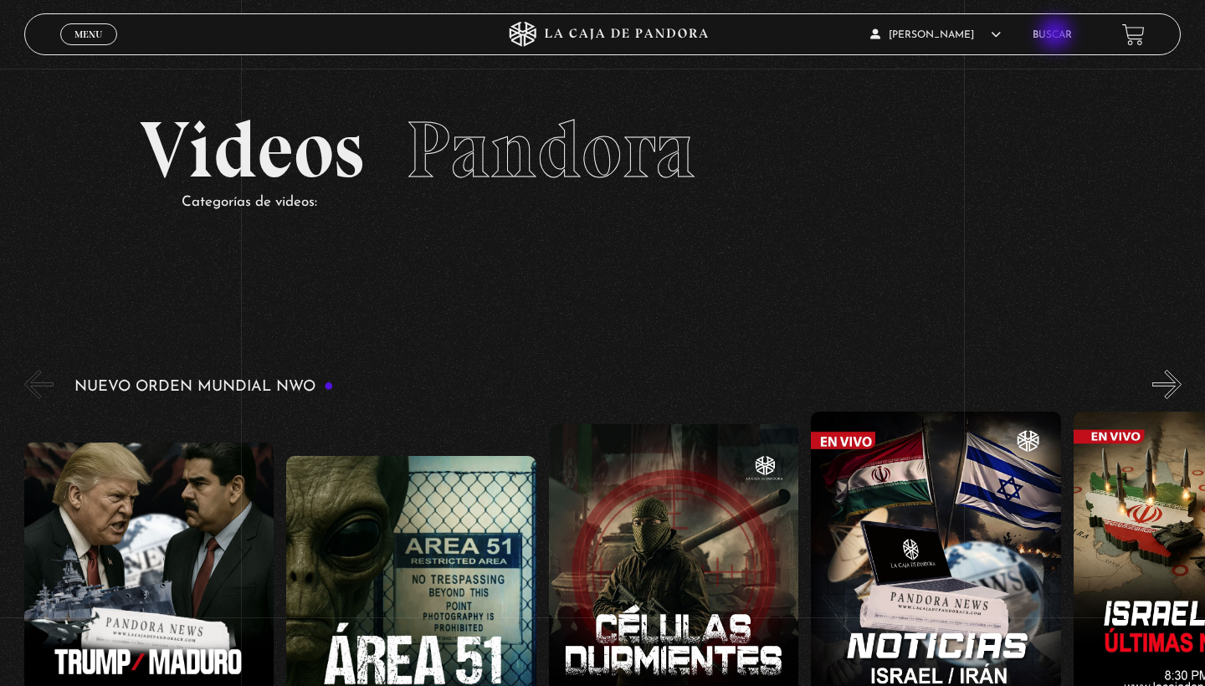
click at [1057, 35] on link "Buscar" at bounding box center [1052, 35] width 39 height 10
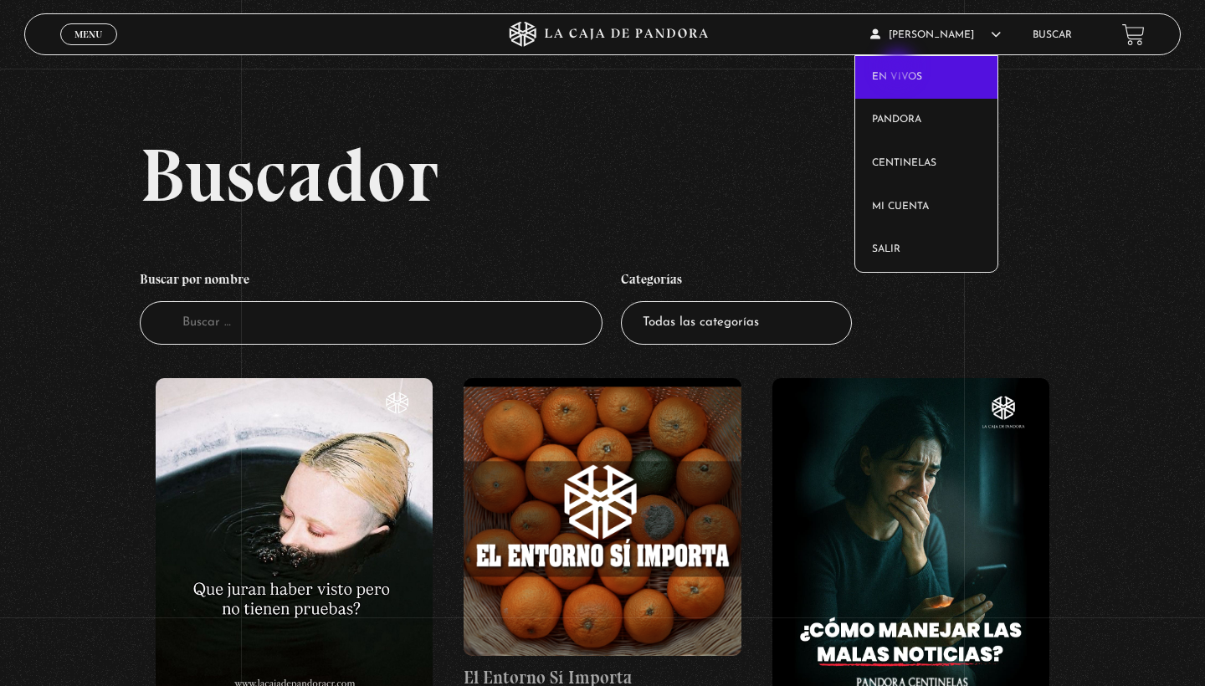
click at [900, 68] on link "En vivos" at bounding box center [926, 78] width 143 height 44
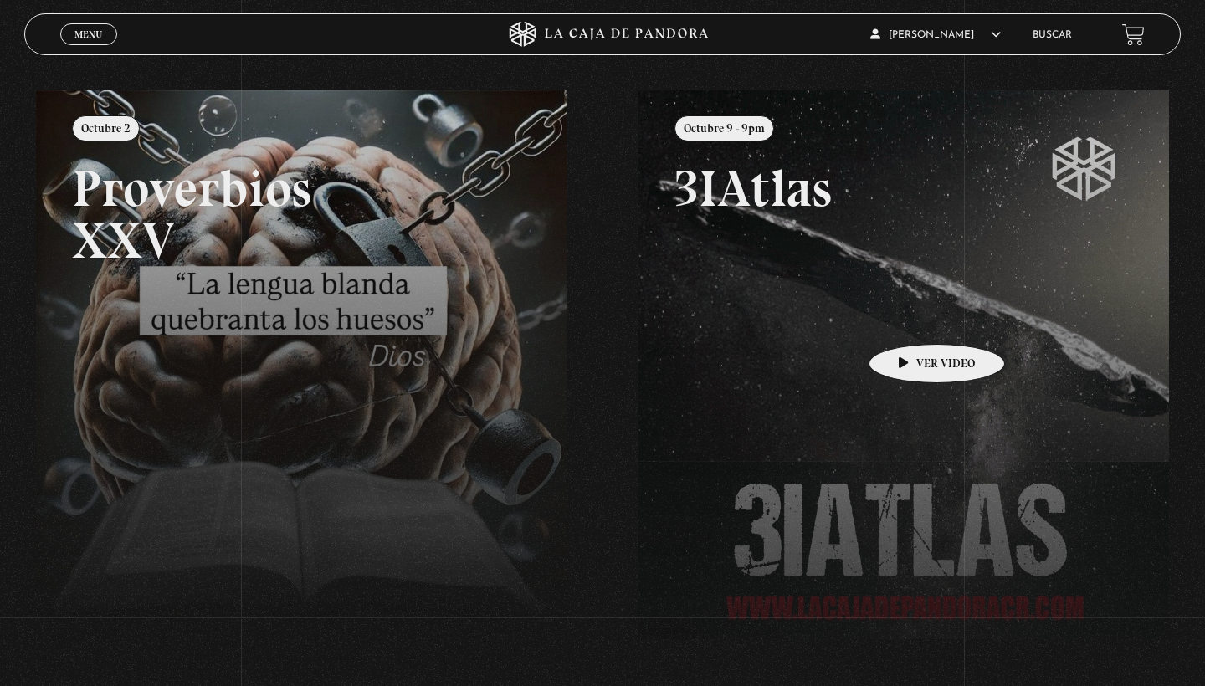
scroll to position [180, 0]
